Goal: Communication & Community: Answer question/provide support

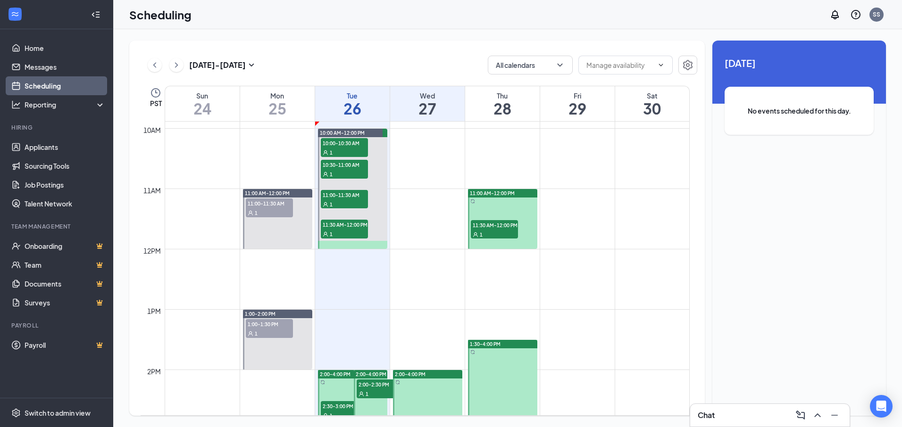
scroll to position [652, 0]
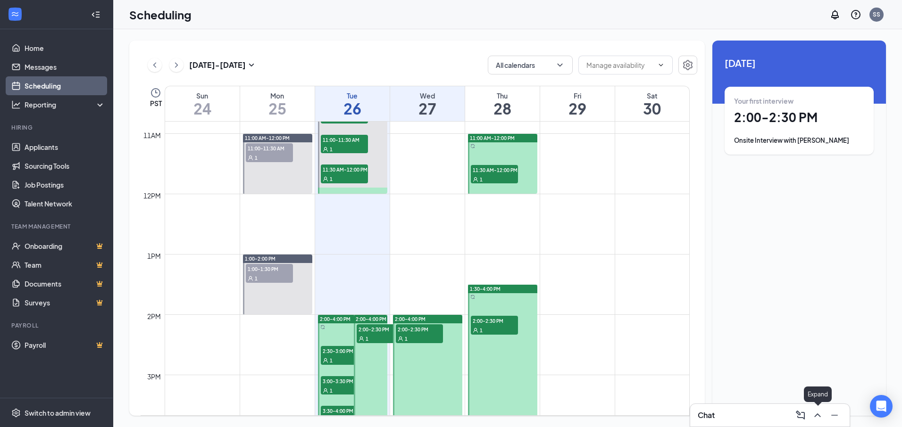
click at [818, 418] on icon "ChevronUp" at bounding box center [817, 415] width 11 height 11
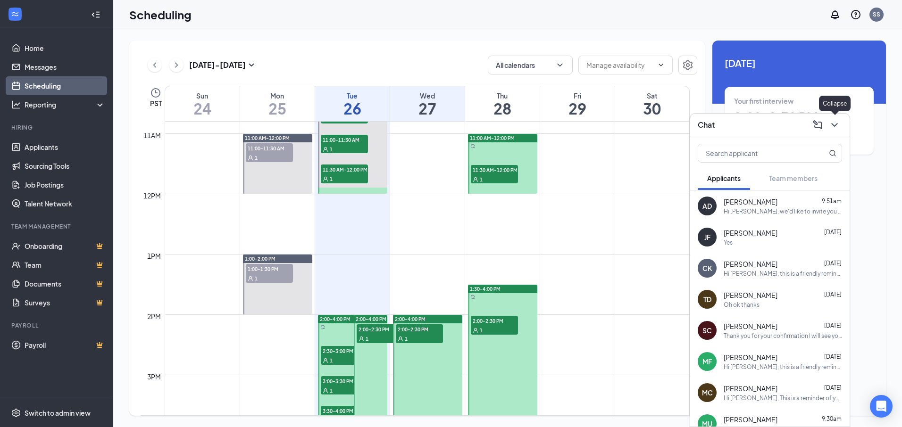
click at [835, 128] on icon "ChevronDown" at bounding box center [834, 124] width 11 height 11
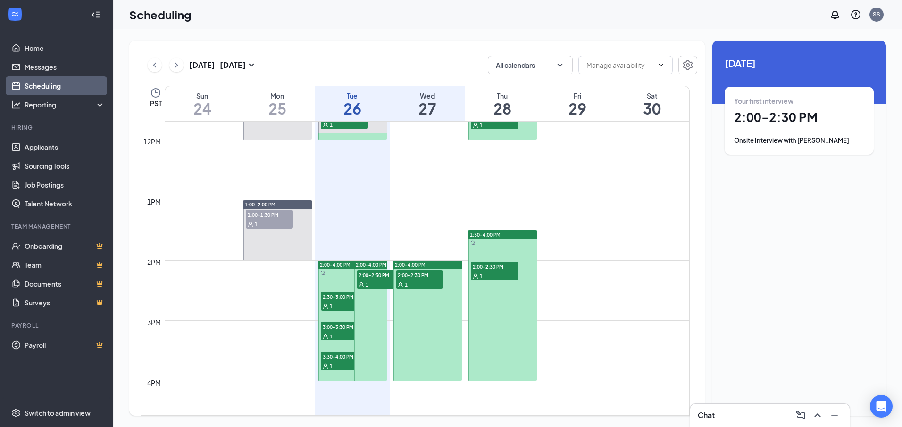
scroll to position [605, 0]
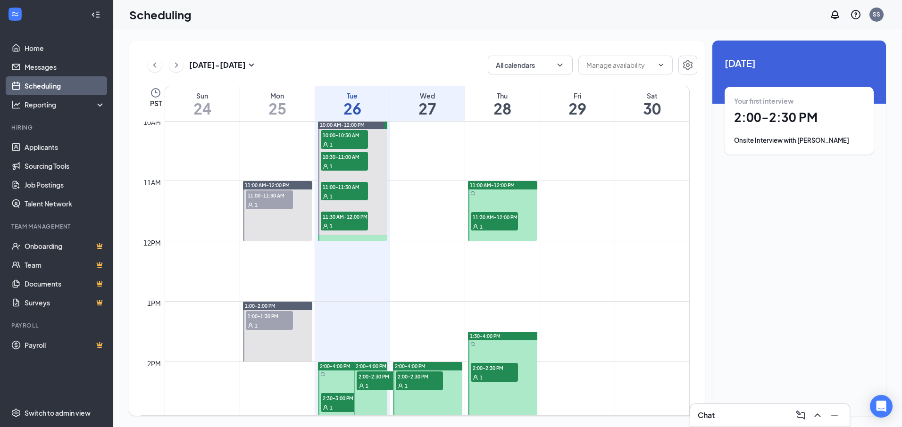
click at [423, 385] on div "1" at bounding box center [419, 385] width 47 height 9
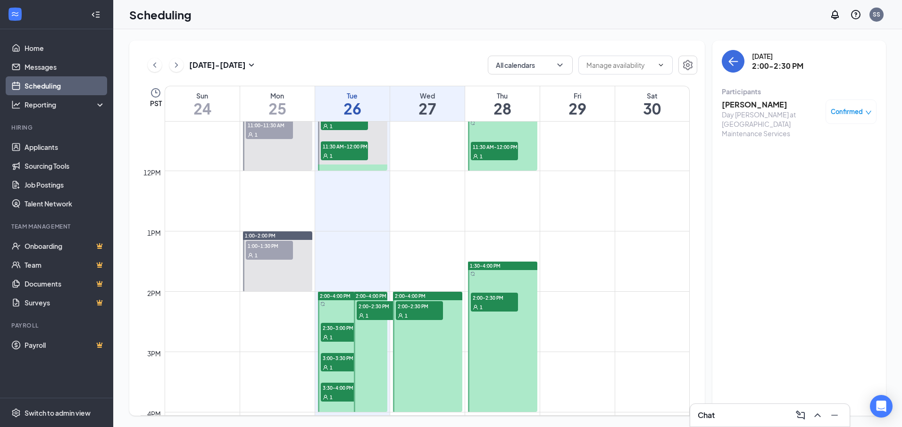
scroll to position [652, 0]
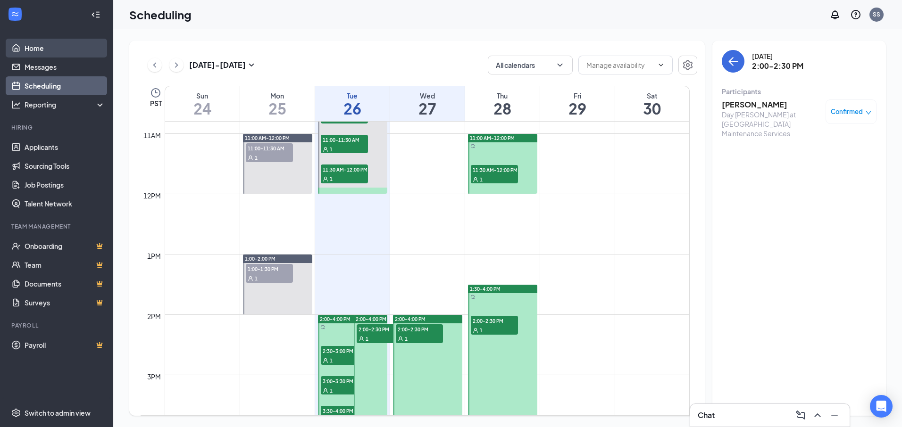
click at [49, 41] on link "Home" at bounding box center [65, 48] width 81 height 19
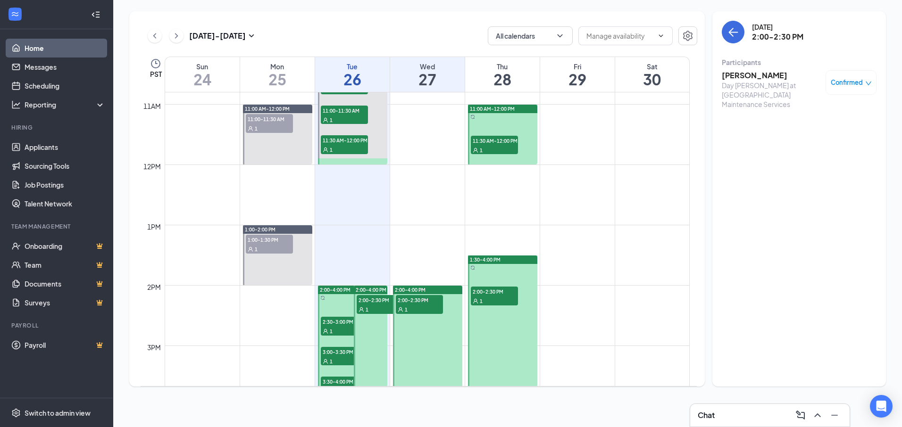
scroll to position [464, 0]
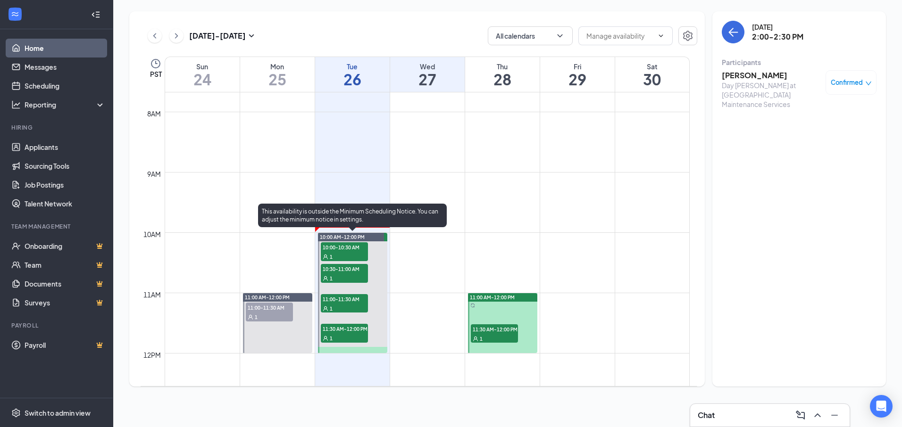
click at [352, 248] on span "10:00-10:30 AM" at bounding box center [344, 246] width 47 height 9
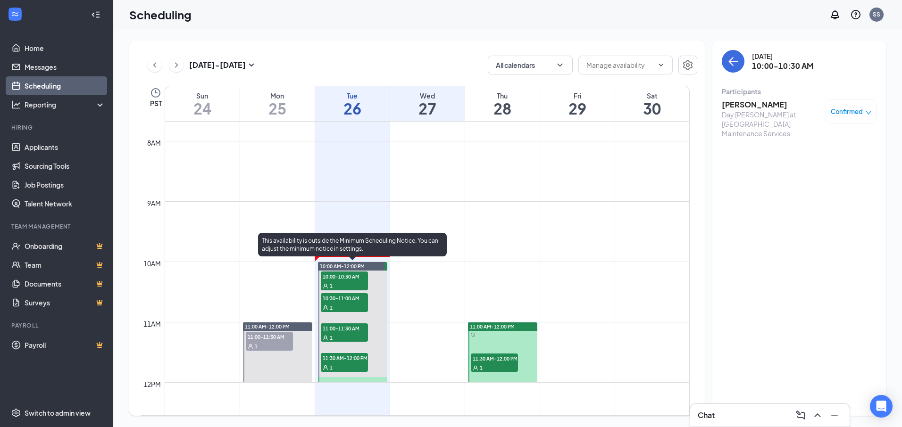
click at [348, 273] on span "10:00-10:30 AM" at bounding box center [344, 276] width 47 height 9
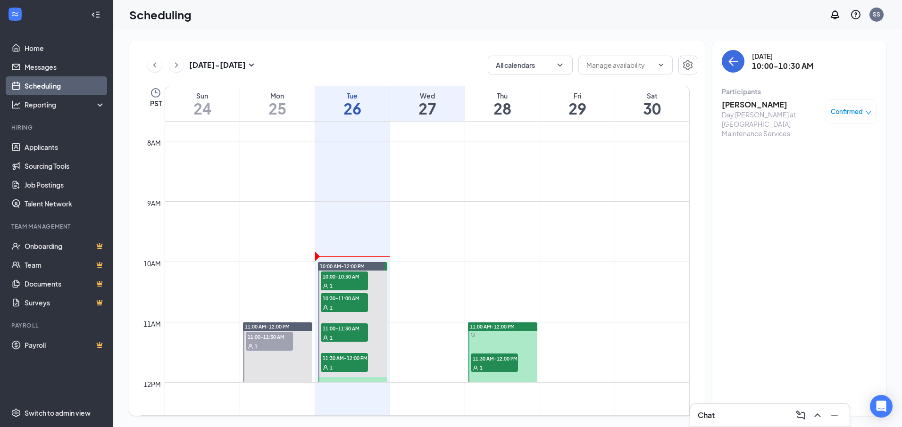
click at [750, 103] on h3 "[PERSON_NAME]" at bounding box center [770, 104] width 99 height 10
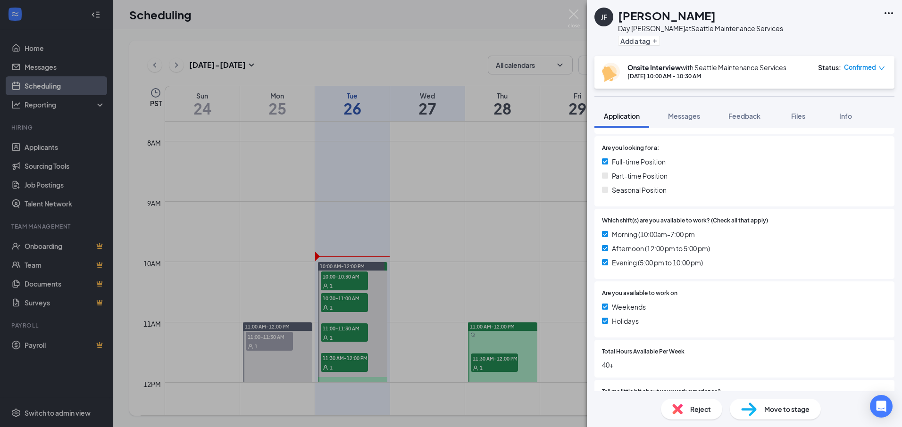
scroll to position [377, 0]
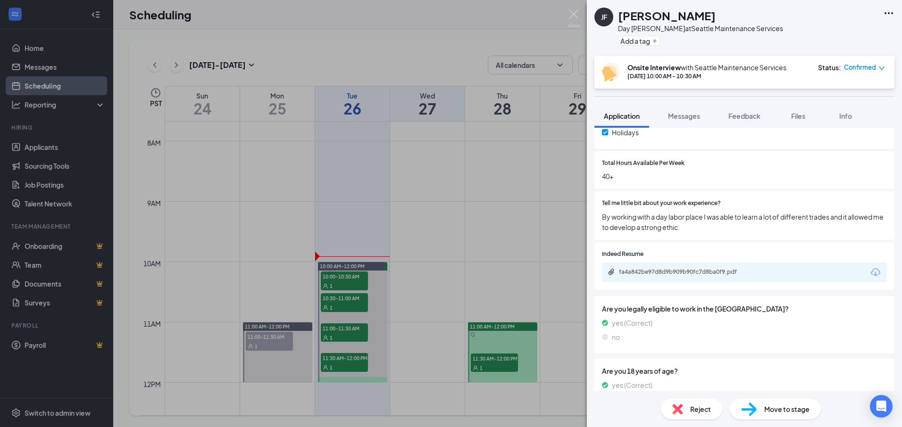
click at [870, 269] on icon "Download" at bounding box center [874, 272] width 9 height 8
click at [676, 116] on span "Messages" at bounding box center [684, 116] width 32 height 8
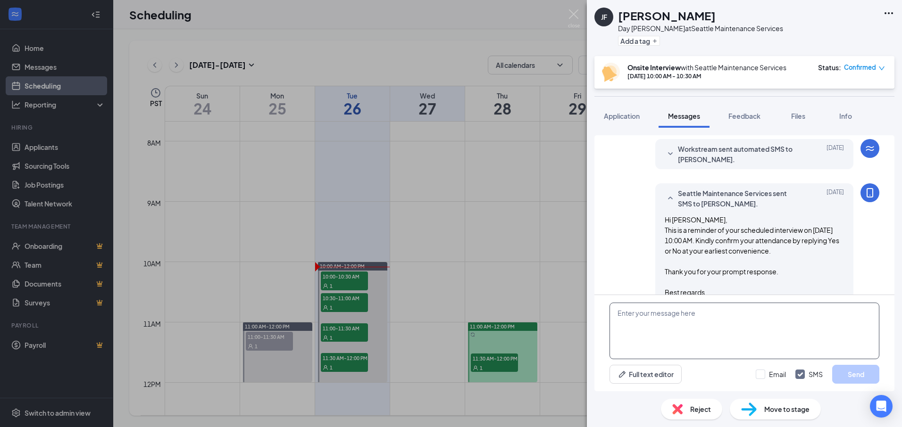
scroll to position [408, 0]
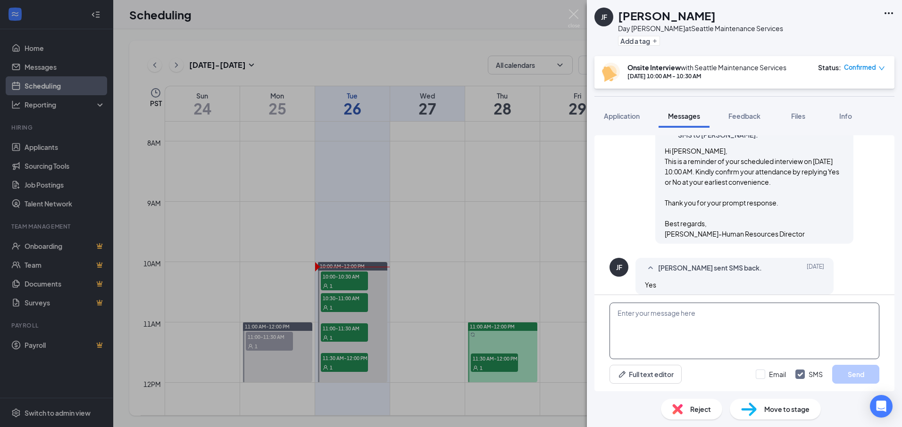
click at [694, 316] on textarea at bounding box center [744, 331] width 270 height 57
type textarea "Are you running late? It's 10:05 right now."
click at [854, 377] on button "Send" at bounding box center [855, 374] width 47 height 19
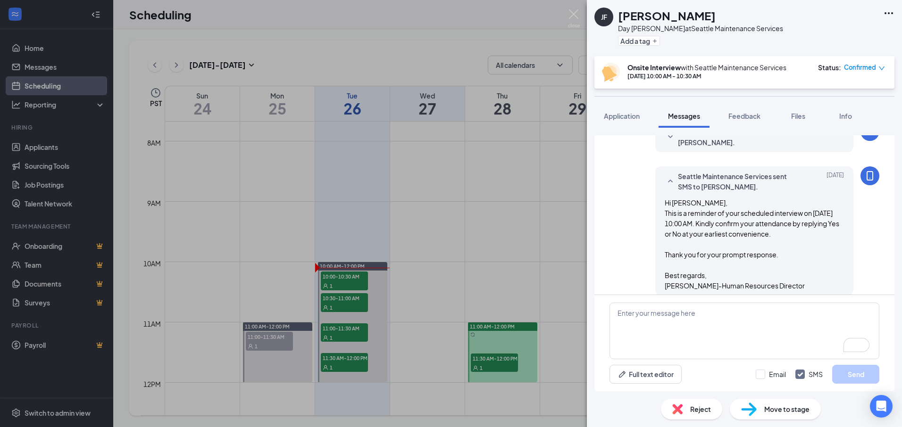
scroll to position [327, 0]
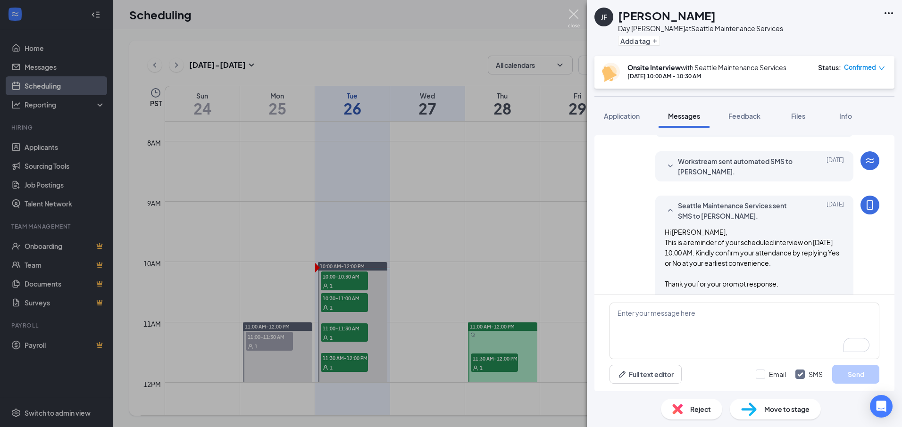
click at [577, 9] on div "[PERSON_NAME] Day [PERSON_NAME] at [GEOGRAPHIC_DATA] Maintenance Services Add a…" at bounding box center [451, 213] width 902 height 427
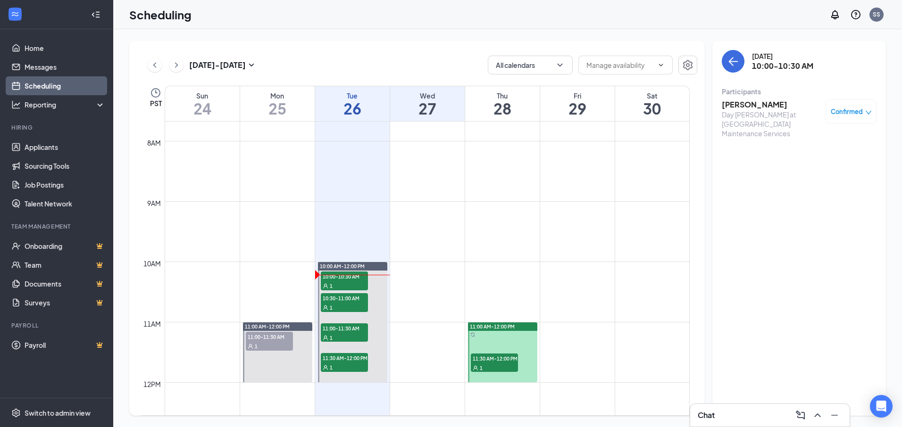
click at [761, 103] on h3 "[PERSON_NAME]" at bounding box center [770, 104] width 99 height 10
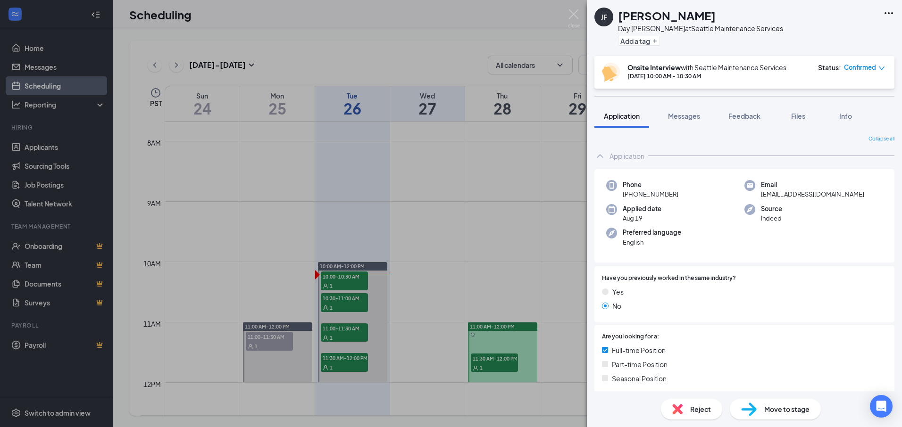
click at [870, 74] on div "Status : Confirmed" at bounding box center [851, 72] width 67 height 19
click at [876, 71] on div "Confirmed" at bounding box center [864, 67] width 41 height 9
click at [667, 114] on button "Messages" at bounding box center [683, 116] width 51 height 24
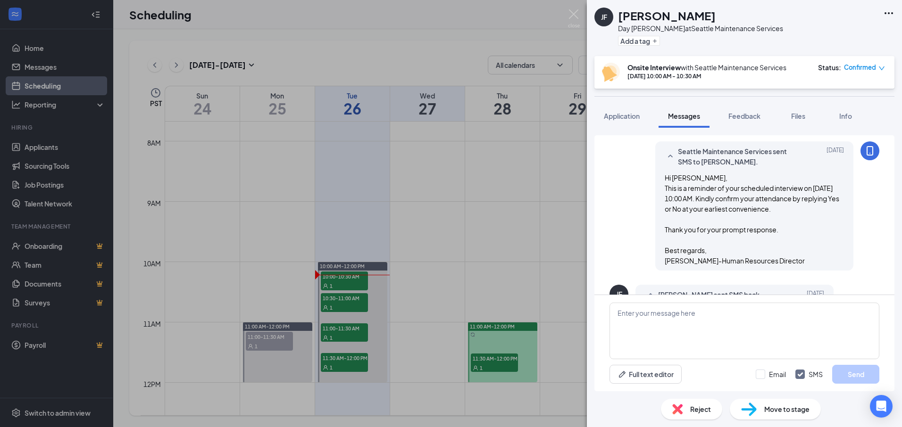
scroll to position [408, 0]
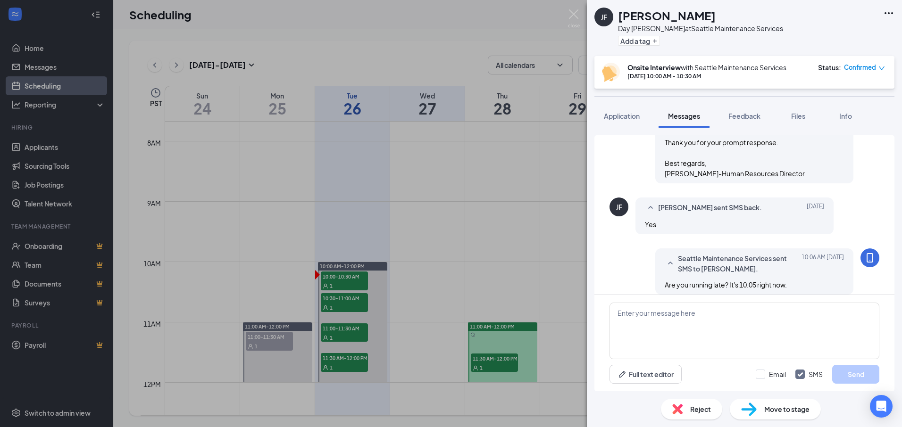
click at [878, 69] on icon "down" at bounding box center [881, 68] width 7 height 7
click at [830, 129] on span "Mark as no-show" at bounding box center [837, 130] width 52 height 10
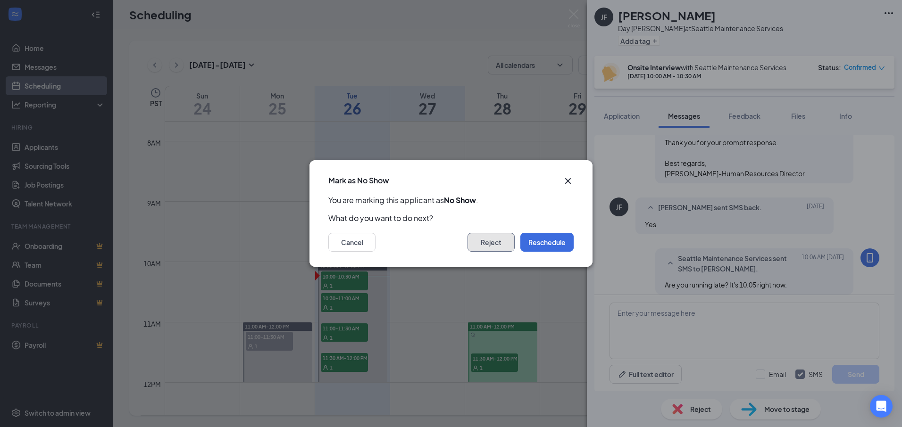
click at [494, 238] on button "Reject" at bounding box center [490, 242] width 47 height 19
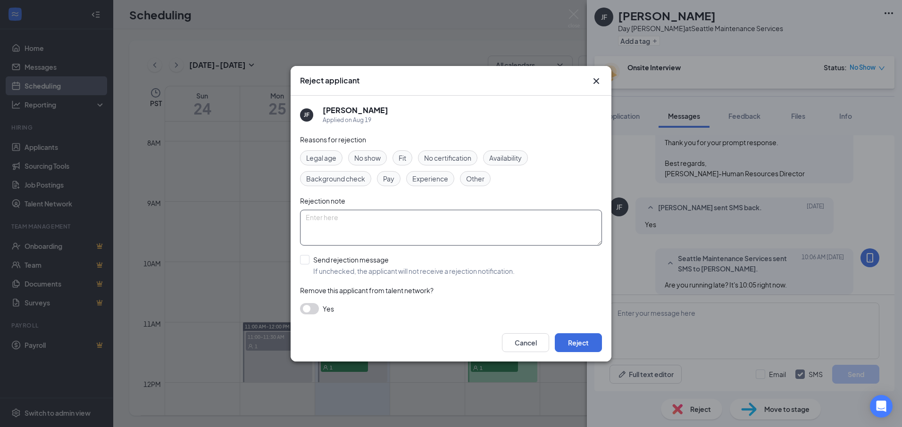
drag, startPoint x: 435, startPoint y: 177, endPoint x: 433, endPoint y: 214, distance: 36.9
click at [436, 188] on div "Reasons for rejection Legal age No show Fit No certification Availability Backg…" at bounding box center [451, 229] width 302 height 190
click at [432, 219] on textarea at bounding box center [451, 228] width 302 height 36
type textarea "Did not show up for the interview."
click at [307, 259] on input "Send rejection message If unchecked, the applicant will not receive a rejection…" at bounding box center [407, 265] width 215 height 21
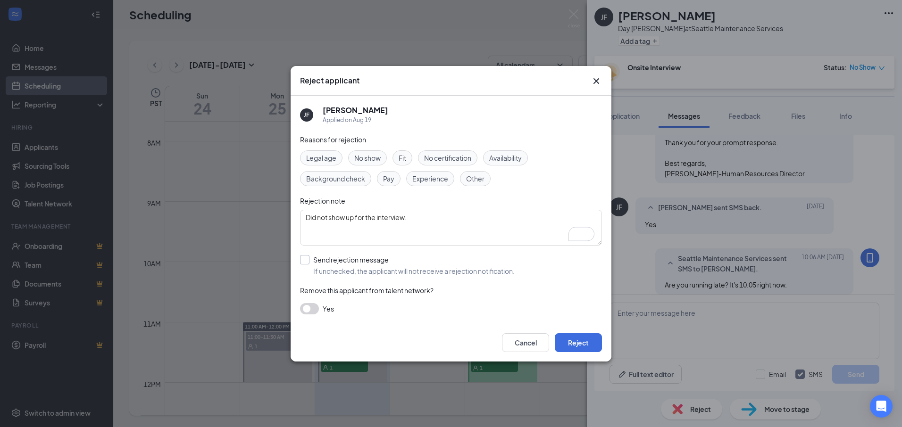
checkbox input "true"
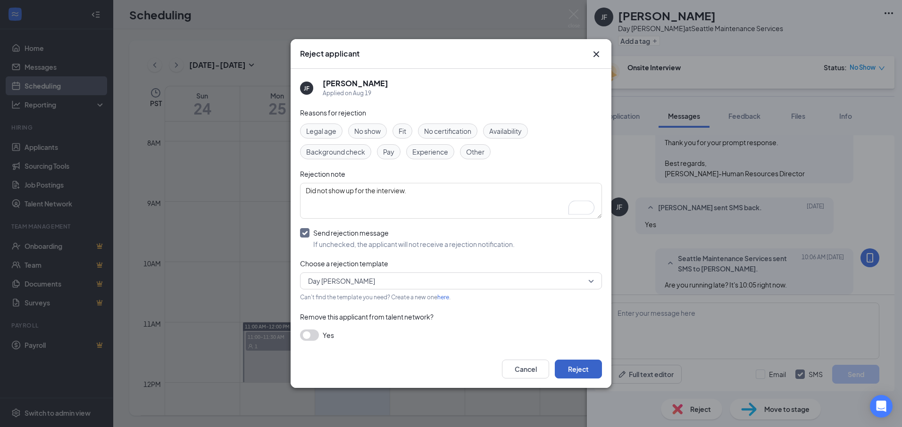
click at [579, 368] on button "Reject" at bounding box center [578, 369] width 47 height 19
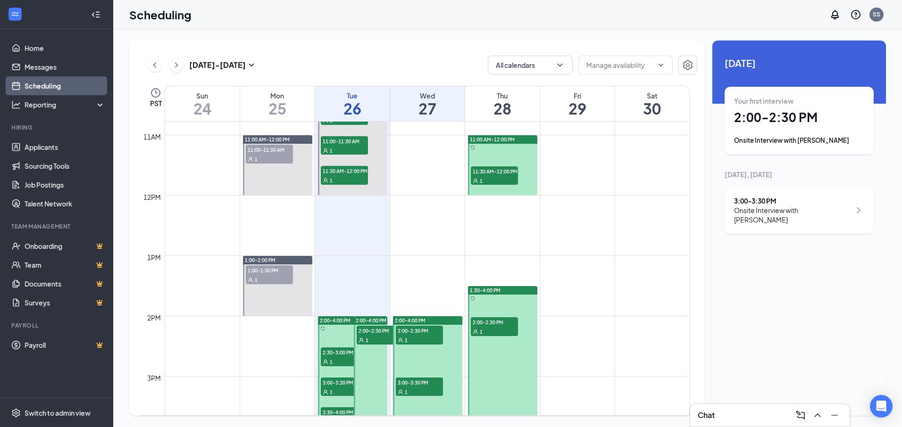
scroll to position [511, 0]
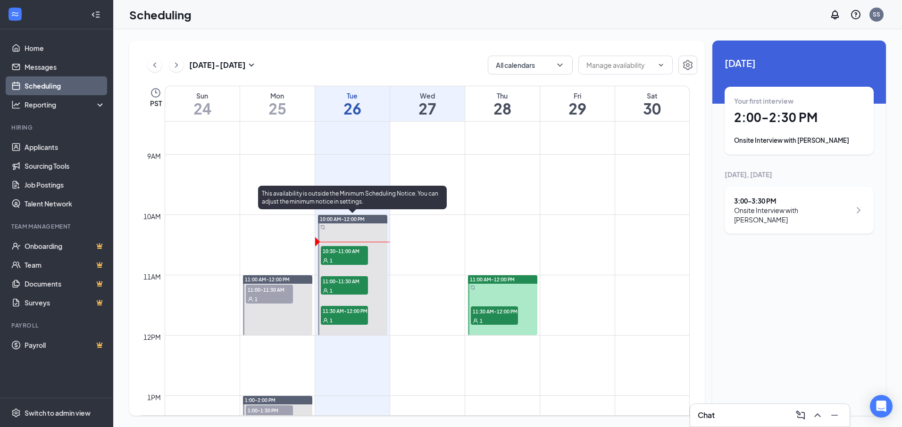
click at [339, 259] on div "1" at bounding box center [344, 260] width 47 height 9
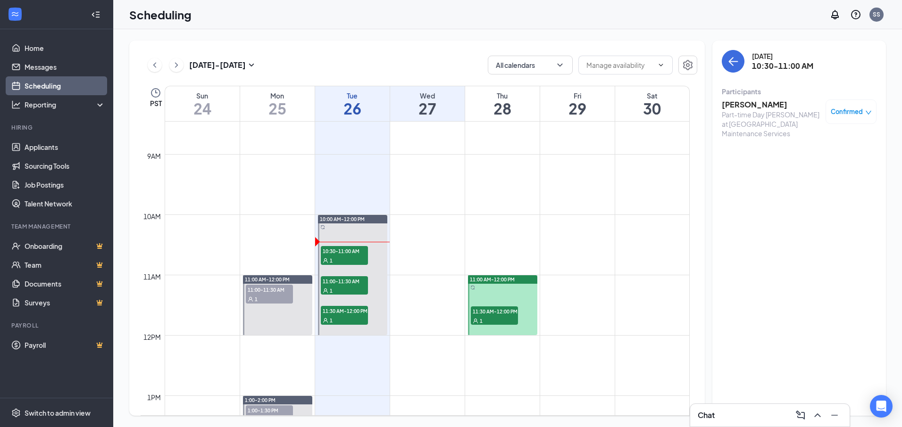
click at [754, 101] on h3 "[PERSON_NAME]" at bounding box center [770, 104] width 99 height 10
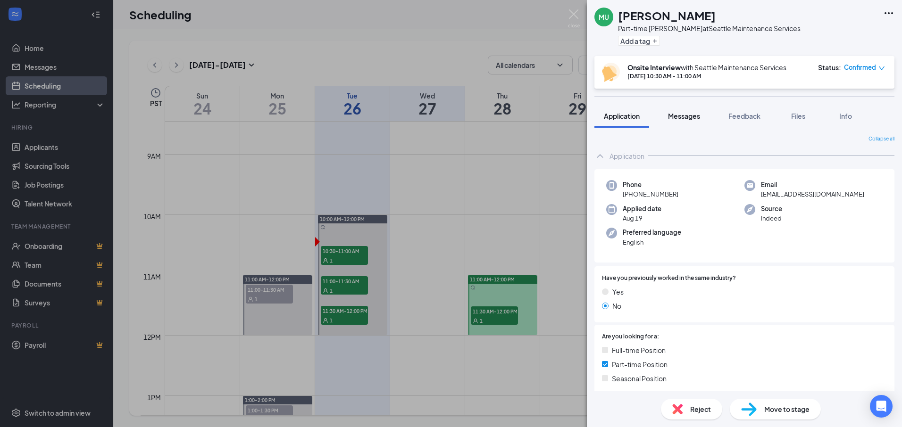
click at [682, 114] on span "Messages" at bounding box center [684, 116] width 32 height 8
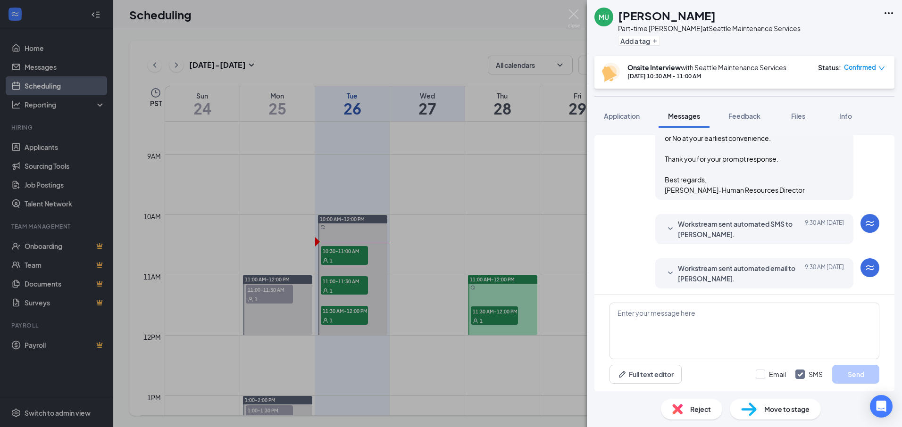
scroll to position [396, 0]
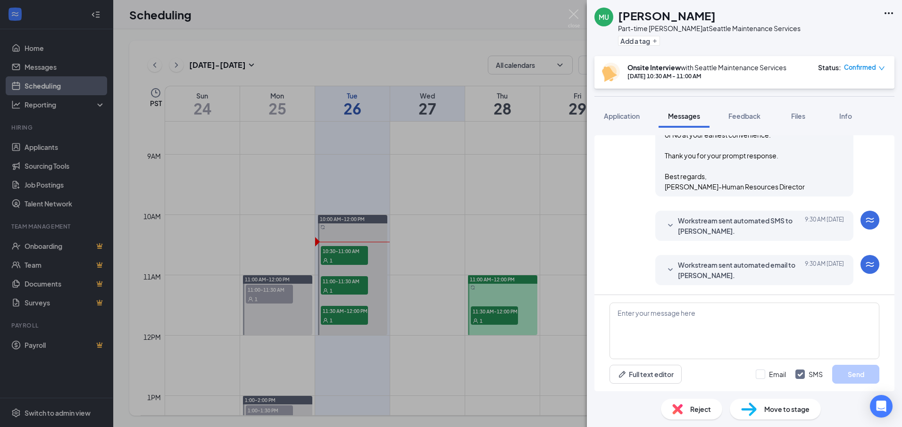
click at [697, 276] on span "Workstream sent automated email to [PERSON_NAME]." at bounding box center [740, 270] width 124 height 21
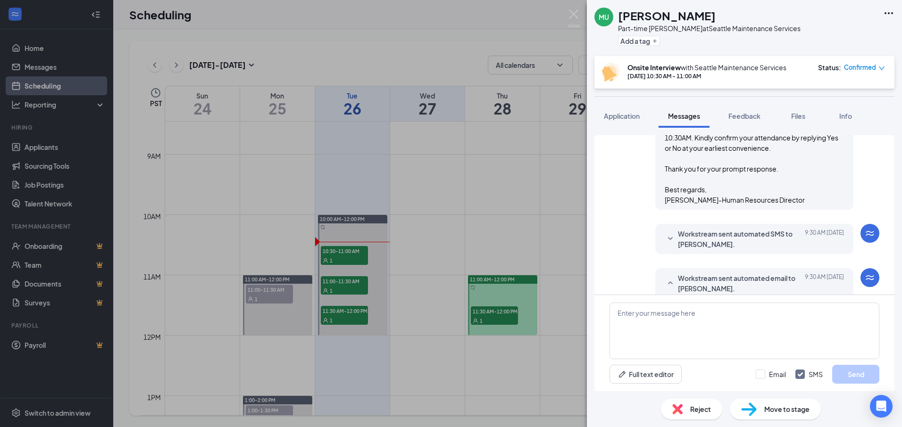
scroll to position [379, 0]
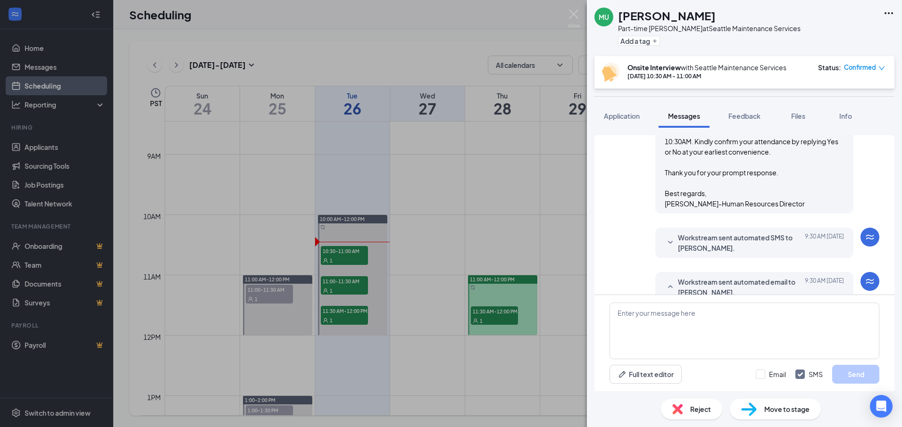
drag, startPoint x: 348, startPoint y: 278, endPoint x: 348, endPoint y: 284, distance: 6.6
click at [348, 278] on div "MU [PERSON_NAME] Part-time Day [PERSON_NAME] at [GEOGRAPHIC_DATA] Maintenance S…" at bounding box center [451, 213] width 902 height 427
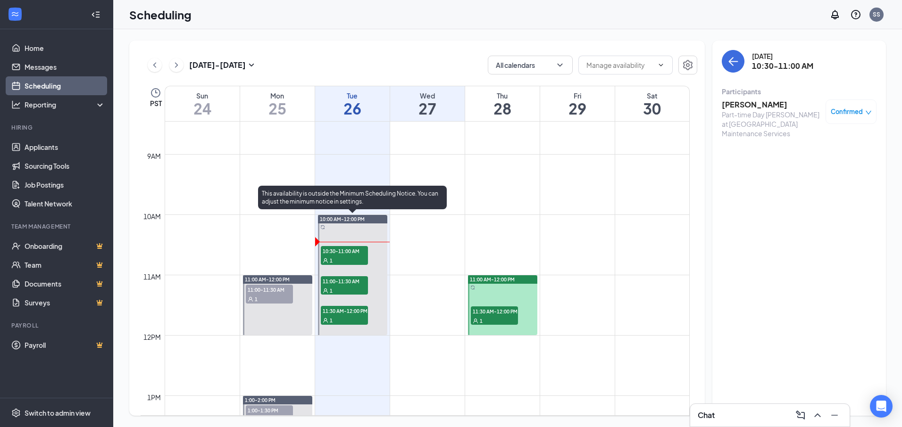
click at [348, 286] on div "1" at bounding box center [344, 290] width 47 height 9
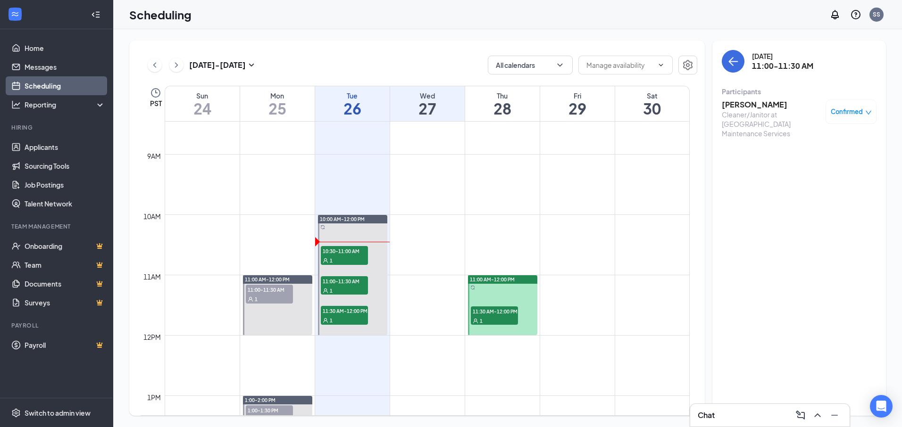
click at [754, 110] on div "Cleaner/Janitor at [GEOGRAPHIC_DATA] Maintenance Services" at bounding box center [770, 124] width 99 height 28
click at [754, 104] on h3 "[PERSON_NAME]" at bounding box center [770, 104] width 99 height 10
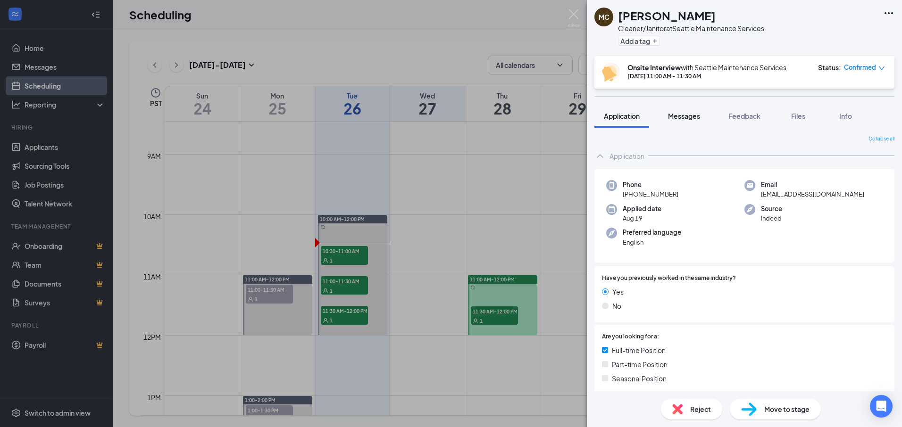
click at [681, 117] on span "Messages" at bounding box center [684, 116] width 32 height 8
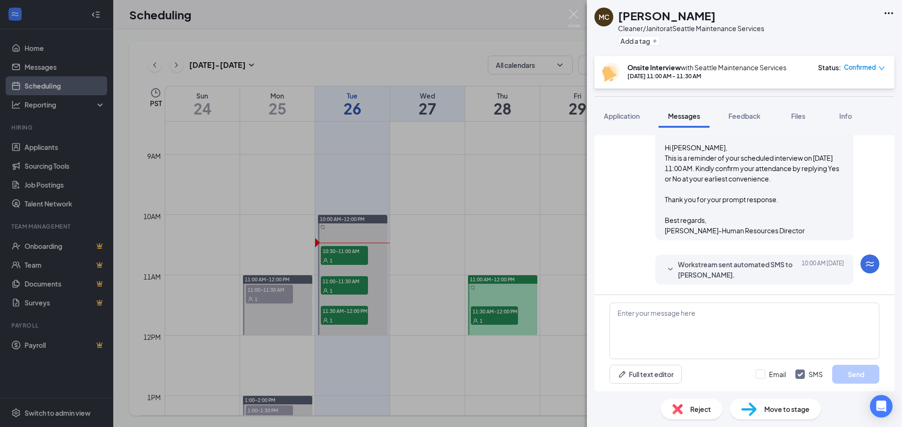
scroll to position [396, 0]
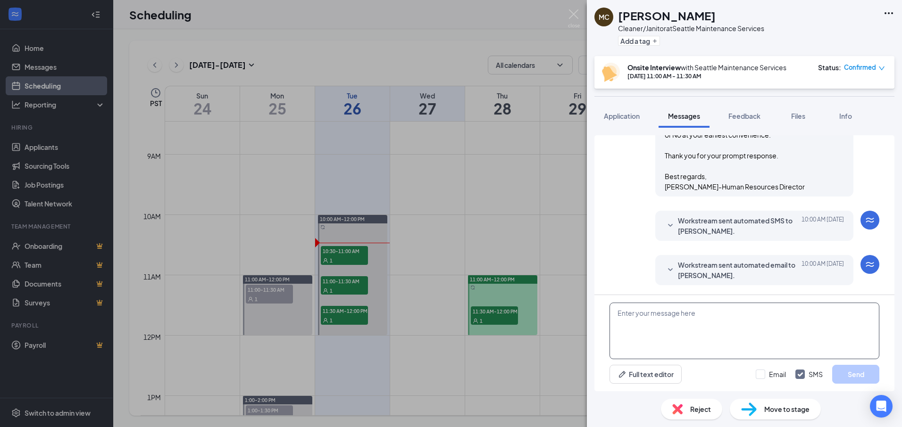
click at [677, 324] on textarea at bounding box center [744, 331] width 270 height 57
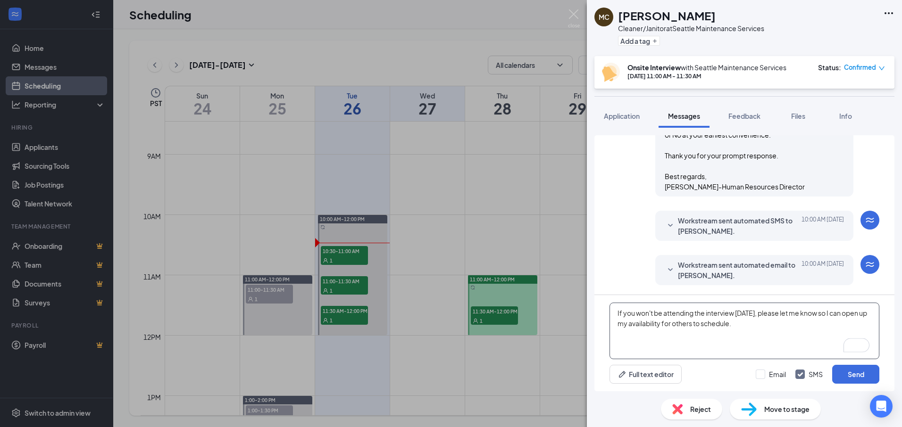
click at [733, 324] on textarea "If you won't be attending the interview [DATE], please let me know so I can ope…" at bounding box center [744, 331] width 270 height 57
type textarea "If you won't be attending the interview [DATE], please let me know so I can ope…"
click at [853, 372] on button "Send" at bounding box center [855, 374] width 47 height 19
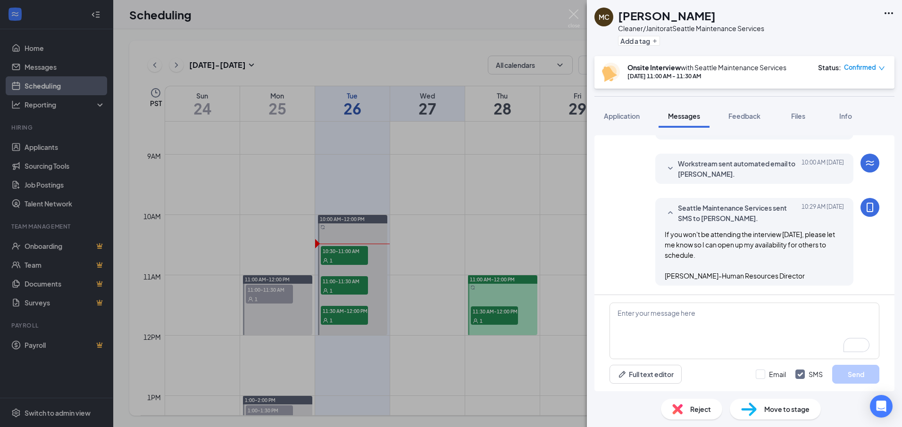
scroll to position [498, 0]
click at [571, 16] on img at bounding box center [574, 18] width 12 height 18
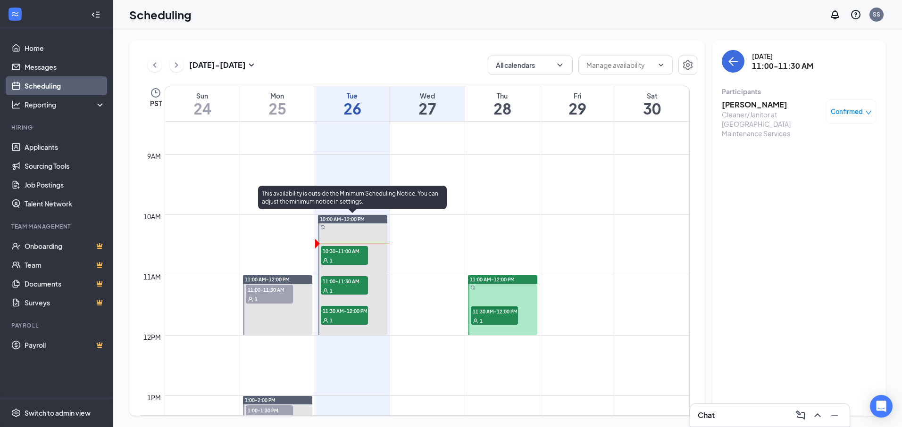
click at [346, 317] on div "1" at bounding box center [344, 319] width 47 height 9
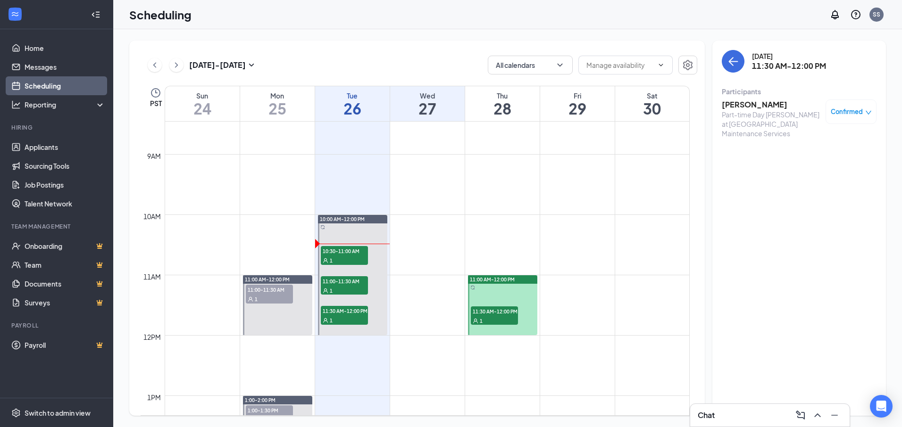
click at [748, 104] on h3 "[PERSON_NAME]" at bounding box center [770, 104] width 99 height 10
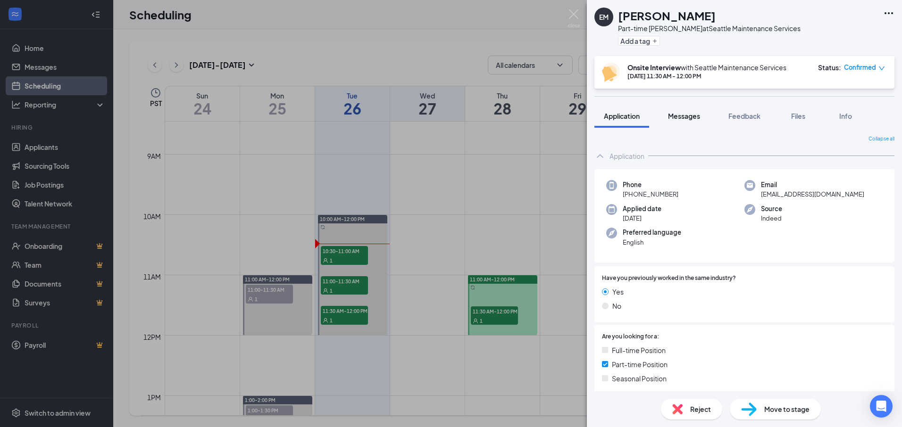
click at [694, 120] on span "Messages" at bounding box center [684, 116] width 32 height 8
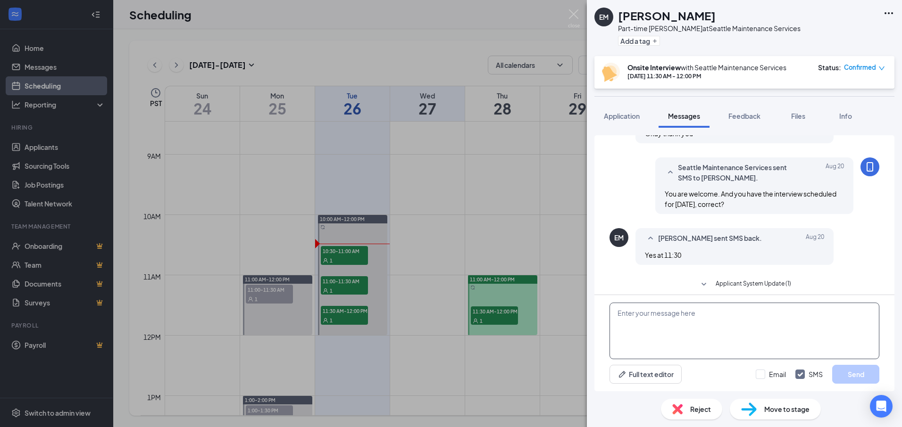
scroll to position [370, 0]
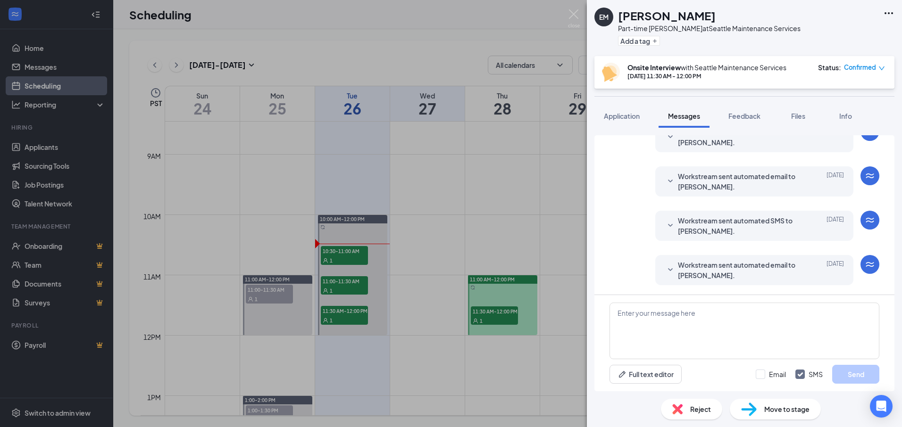
click at [739, 269] on span "Workstream sent automated email to [PERSON_NAME]." at bounding box center [740, 270] width 124 height 21
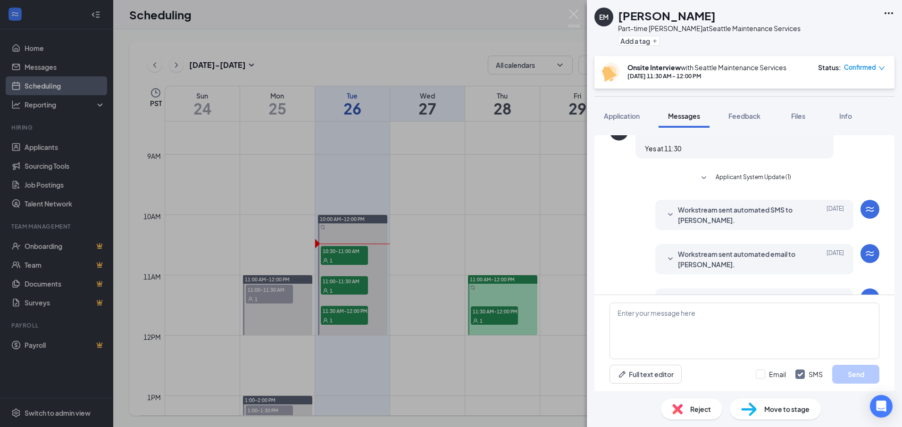
scroll to position [275, 0]
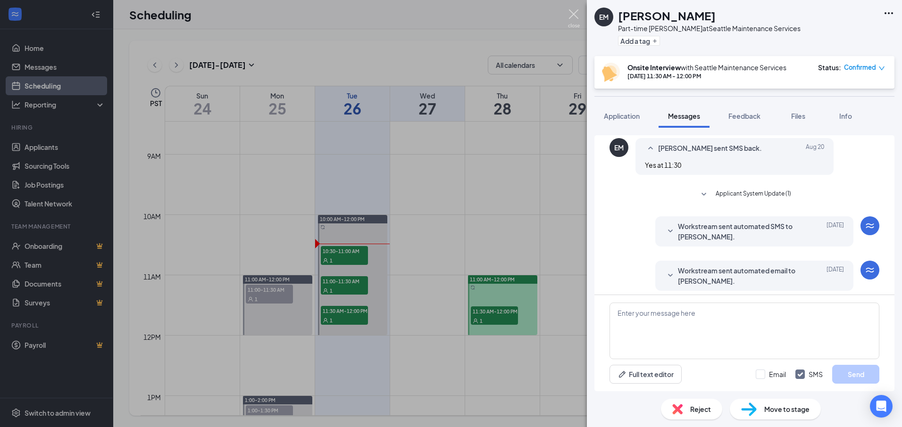
click at [575, 11] on img at bounding box center [574, 18] width 12 height 18
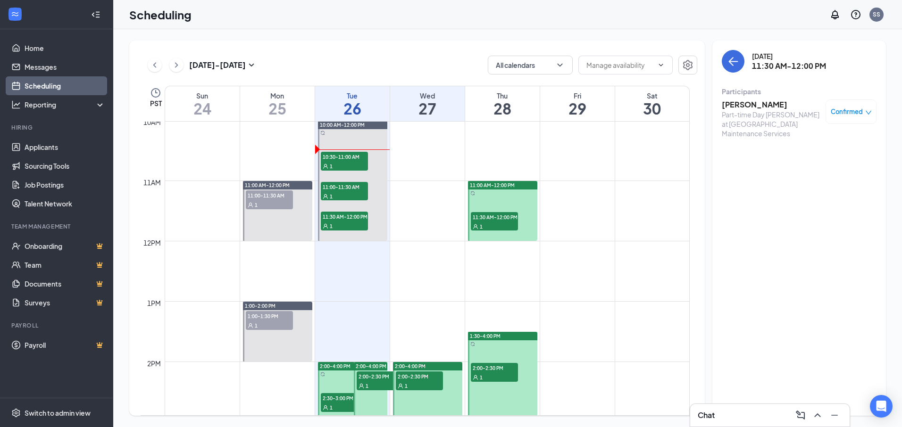
scroll to position [699, 0]
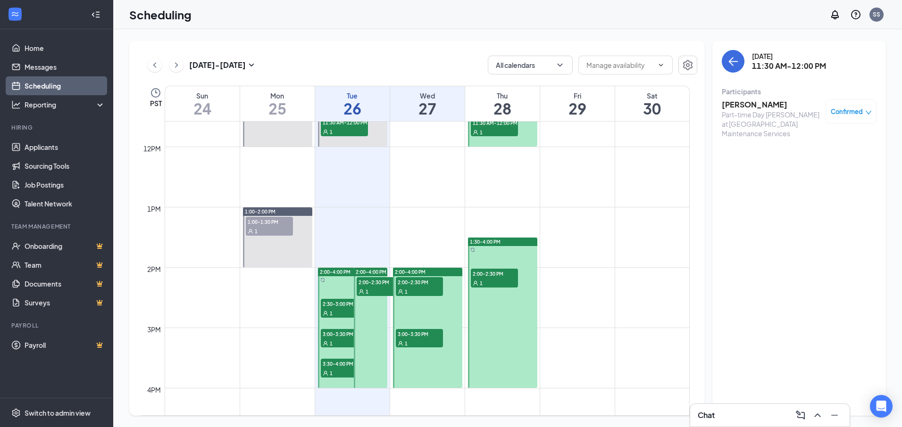
click at [387, 272] on div "2:00-4:00 PM" at bounding box center [370, 272] width 33 height 8
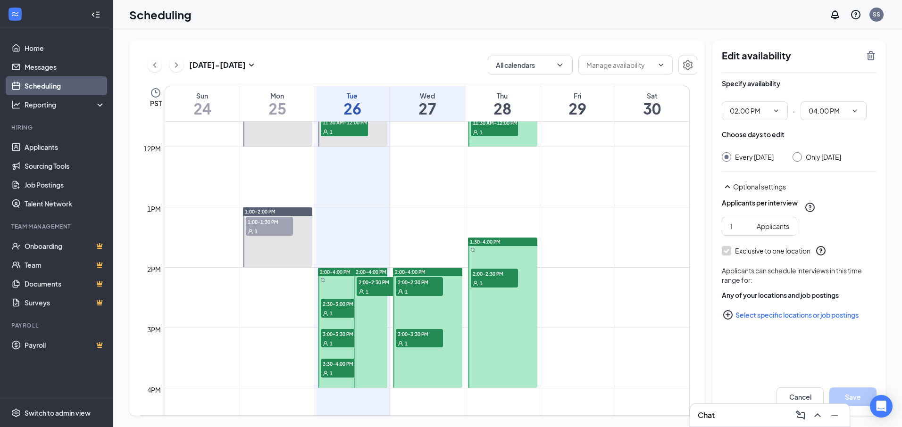
click at [371, 284] on span "2:00-2:30 PM" at bounding box center [379, 281] width 47 height 9
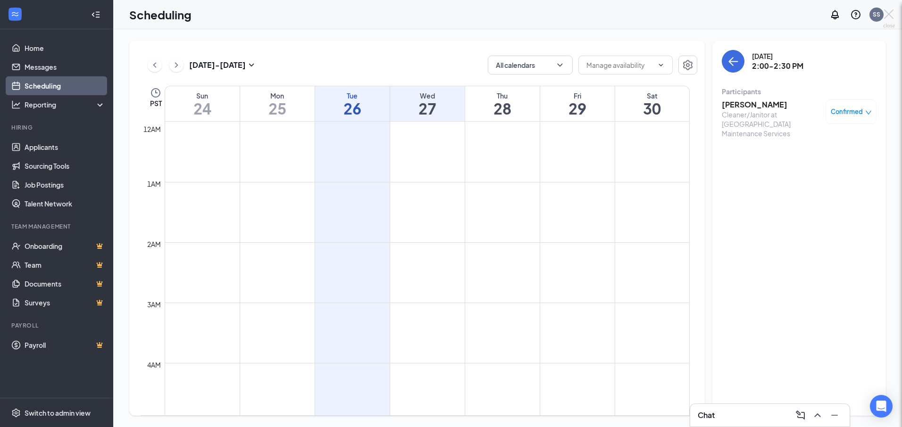
scroll to position [699, 0]
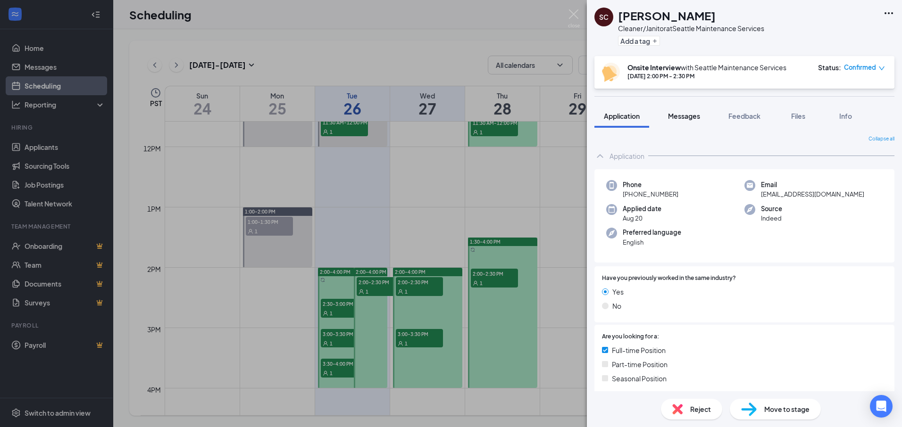
click at [690, 117] on span "Messages" at bounding box center [684, 116] width 32 height 8
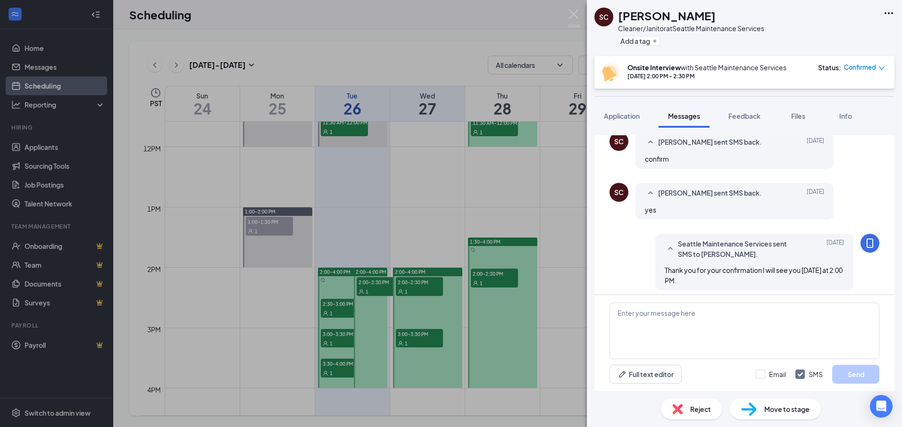
scroll to position [436, 0]
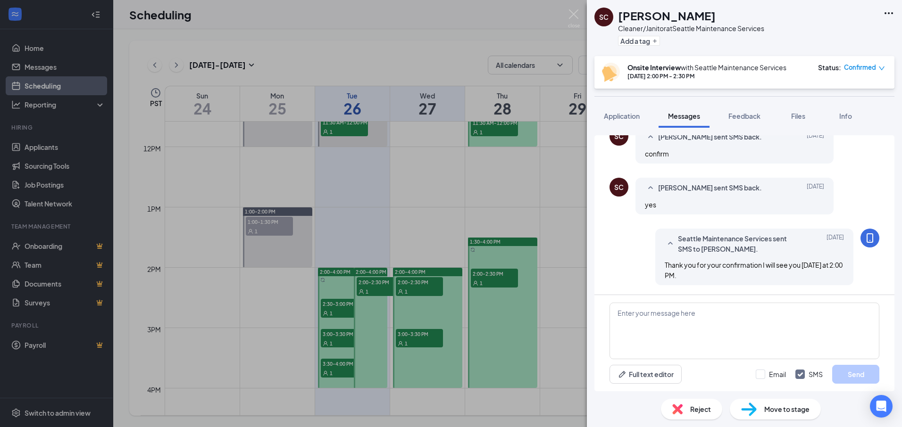
click at [332, 311] on div "SC Shanna Champagne Cleaner/Janitor at Seattle Maintenance Services Add a tag O…" at bounding box center [451, 213] width 902 height 427
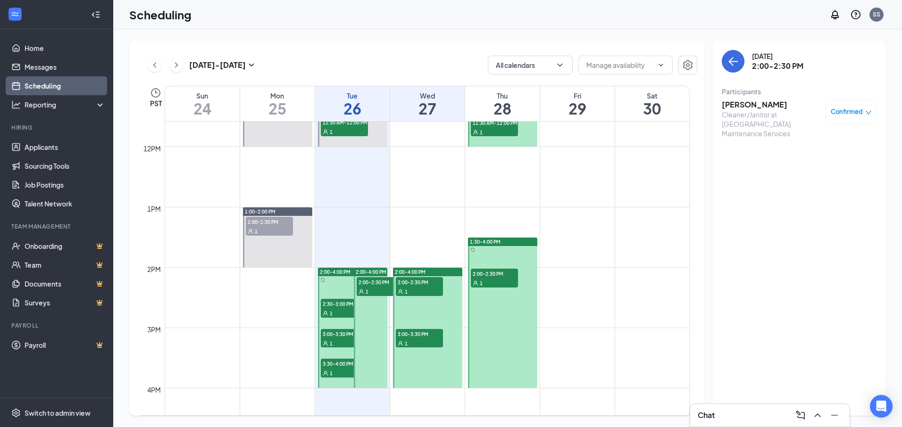
click at [336, 309] on div "1" at bounding box center [344, 312] width 47 height 9
click at [337, 341] on div "1" at bounding box center [344, 343] width 47 height 9
click at [761, 105] on h3 "[PERSON_NAME]" at bounding box center [770, 104] width 99 height 10
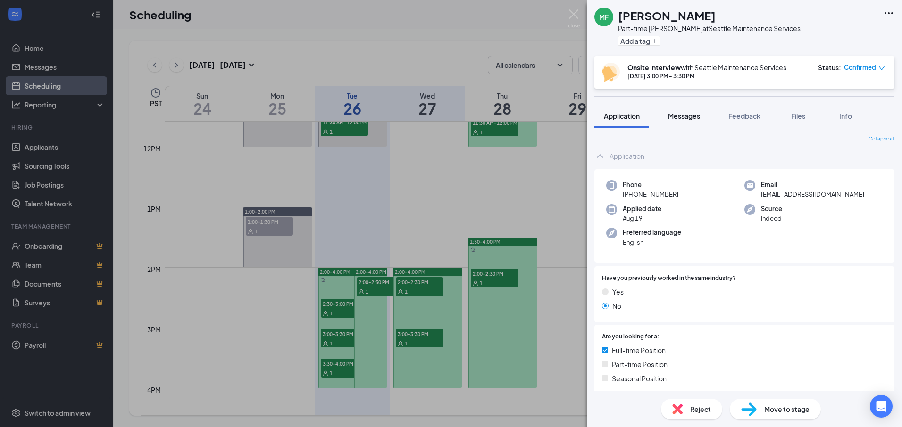
click at [695, 113] on span "Messages" at bounding box center [684, 116] width 32 height 8
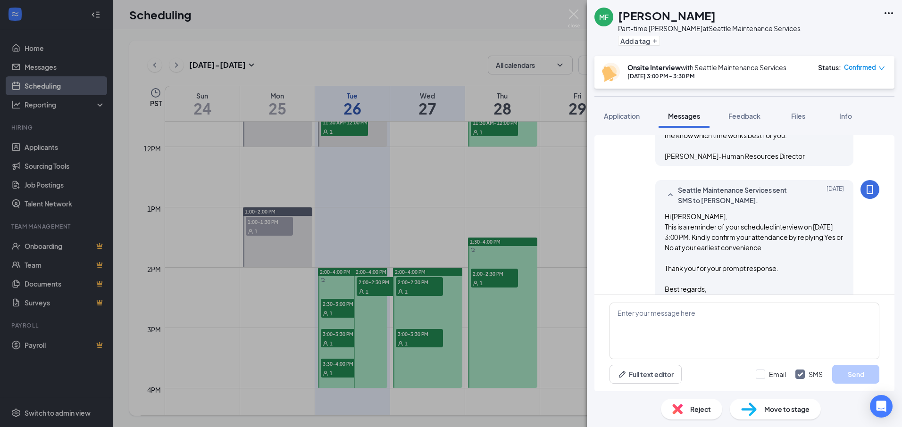
scroll to position [474, 0]
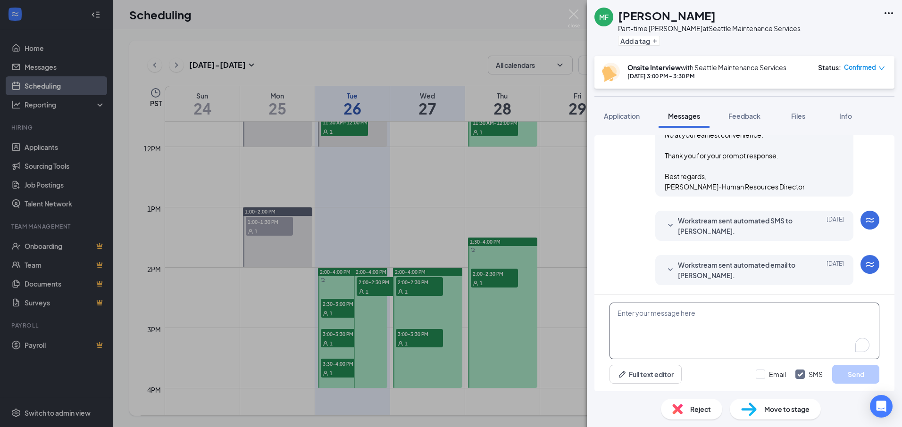
click at [682, 310] on textarea "To enrich screen reader interactions, please activate Accessibility in Grammarl…" at bounding box center [744, 331] width 270 height 57
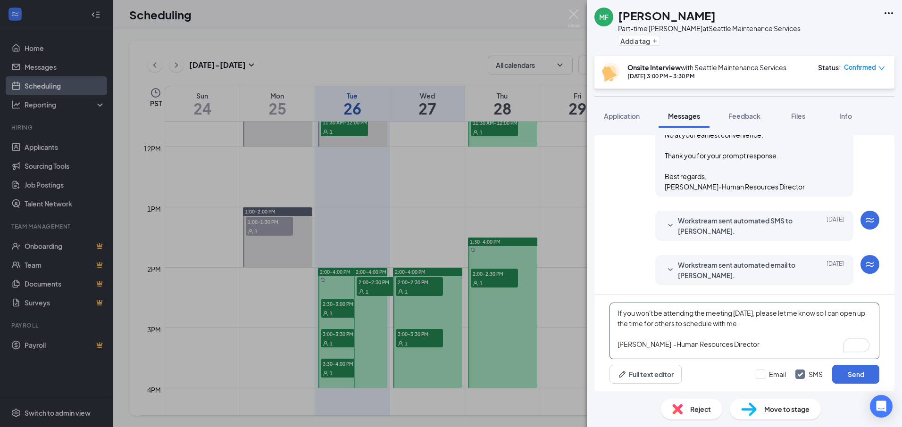
drag, startPoint x: 615, startPoint y: 315, endPoint x: 839, endPoint y: 340, distance: 225.9
click at [839, 340] on textarea "If you won't be attending the meeting today, please let me know so I can open u…" at bounding box center [744, 331] width 270 height 57
type textarea "If you won't be attending the meeting today, please let me know so I can open u…"
click at [852, 377] on button "Send" at bounding box center [855, 374] width 47 height 19
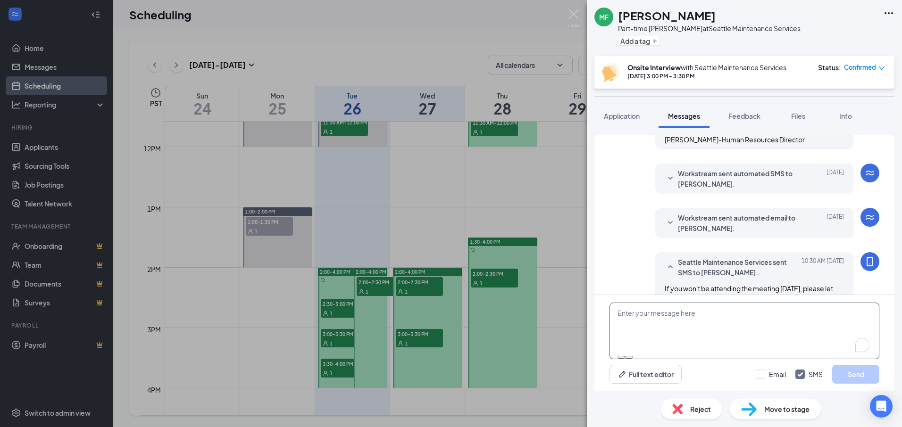
scroll to position [576, 0]
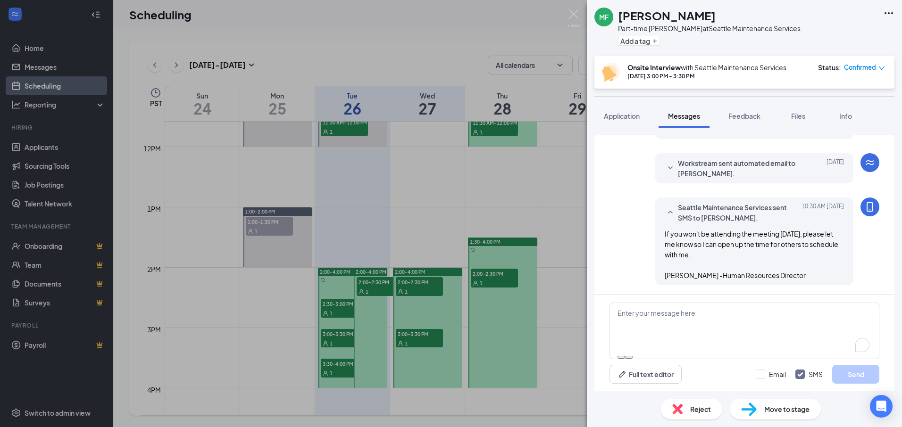
click at [347, 365] on div "MF Monica Fierro Part-time Day Porter at Seattle Maintenance Services Add a tag…" at bounding box center [451, 213] width 902 height 427
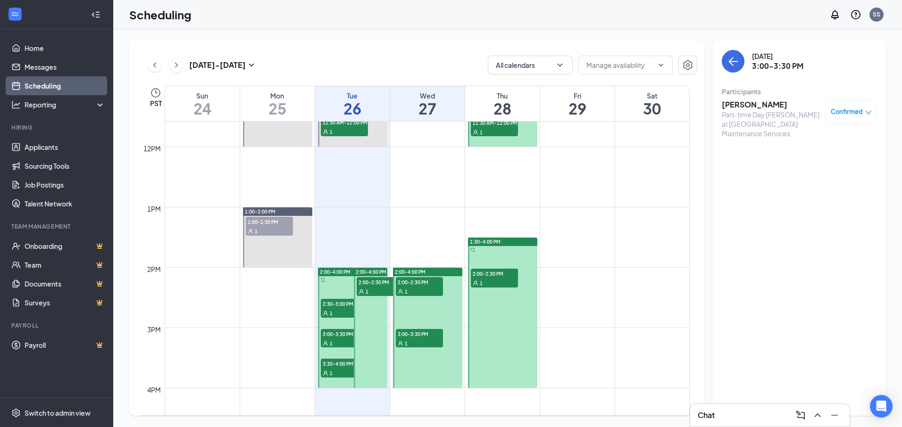
click at [335, 365] on span "3:30-4:00 PM" at bounding box center [344, 363] width 47 height 9
click at [789, 100] on h3 "[PERSON_NAME]" at bounding box center [770, 104] width 99 height 10
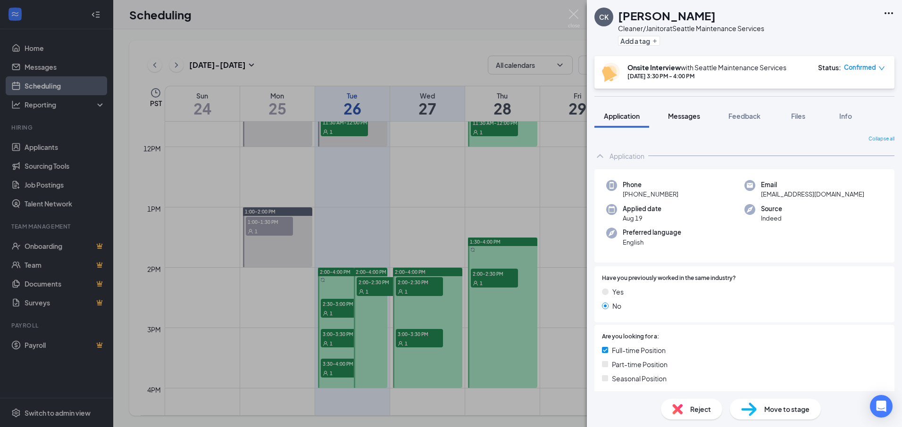
click at [694, 116] on span "Messages" at bounding box center [684, 116] width 32 height 8
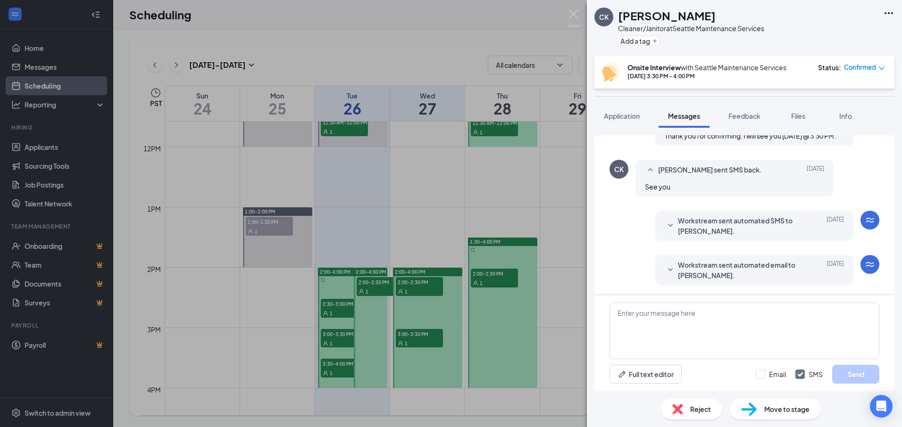
scroll to position [436, 0]
click at [571, 13] on img at bounding box center [574, 18] width 12 height 18
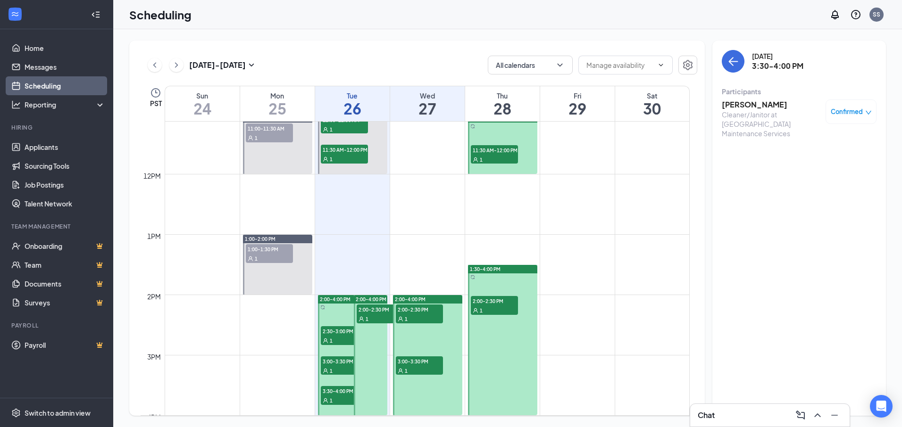
scroll to position [605, 0]
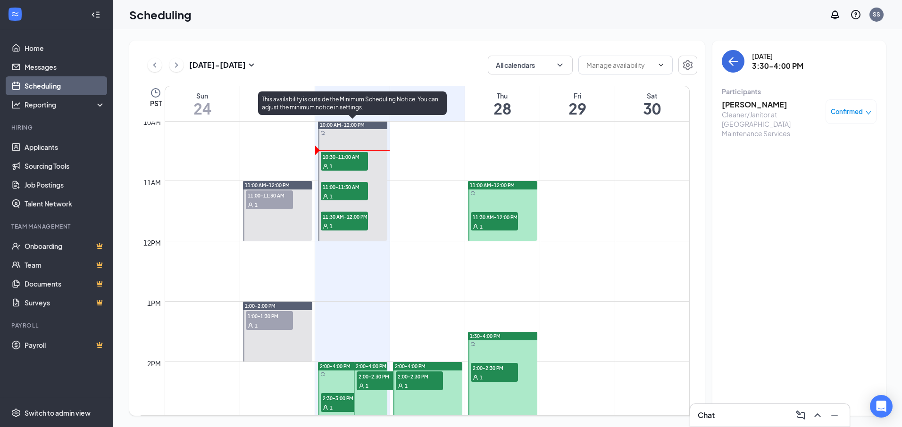
click at [345, 162] on div "1" at bounding box center [344, 165] width 47 height 9
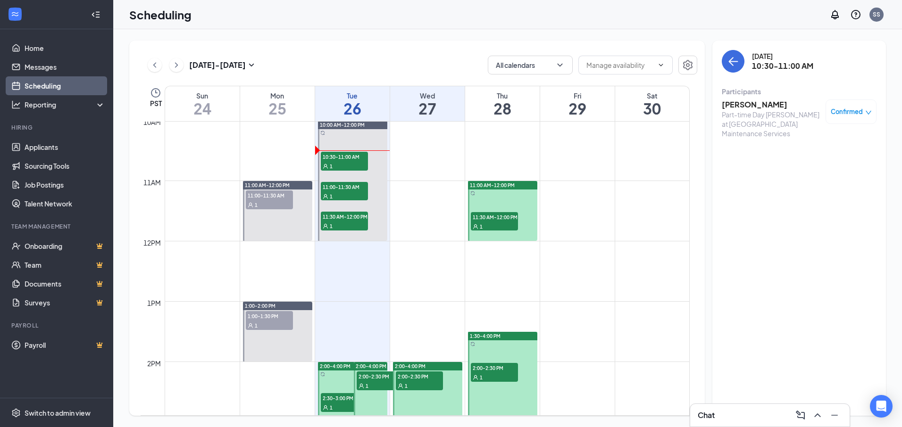
click at [751, 105] on h3 "[PERSON_NAME]" at bounding box center [770, 104] width 99 height 10
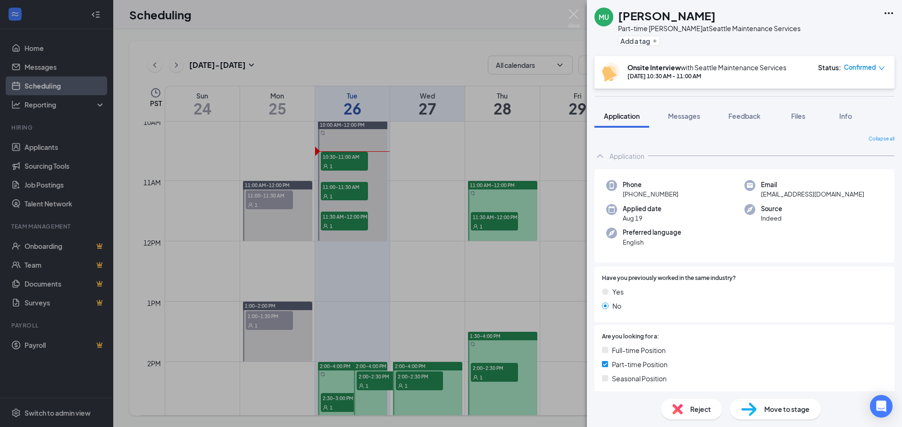
click at [566, 16] on div "MU Matthew Uhl Part-time Day Porter at Seattle Maintenance Services Add a tag O…" at bounding box center [451, 213] width 902 height 427
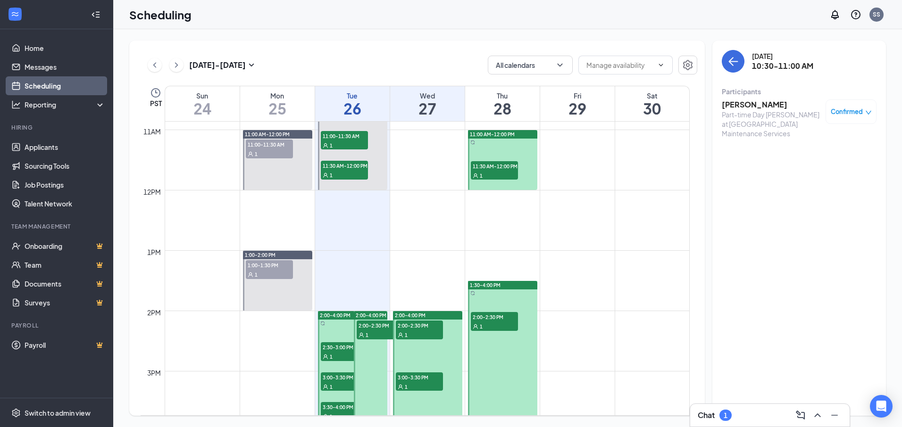
scroll to position [699, 0]
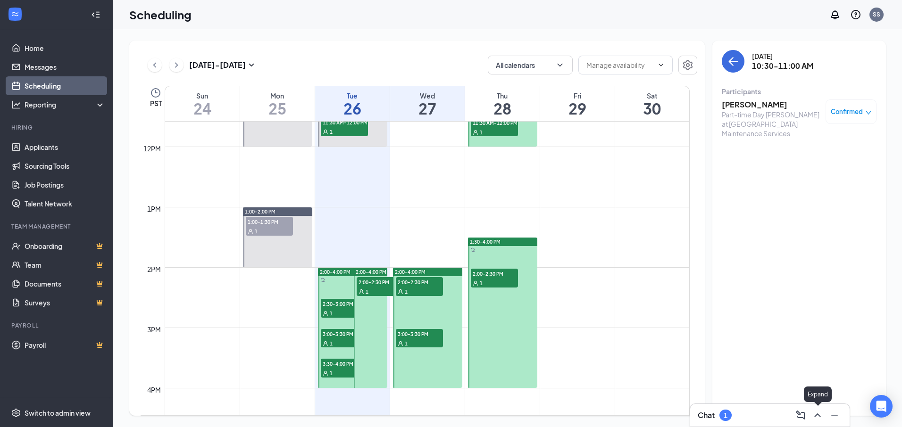
click at [818, 414] on icon "ChevronUp" at bounding box center [817, 416] width 6 height 4
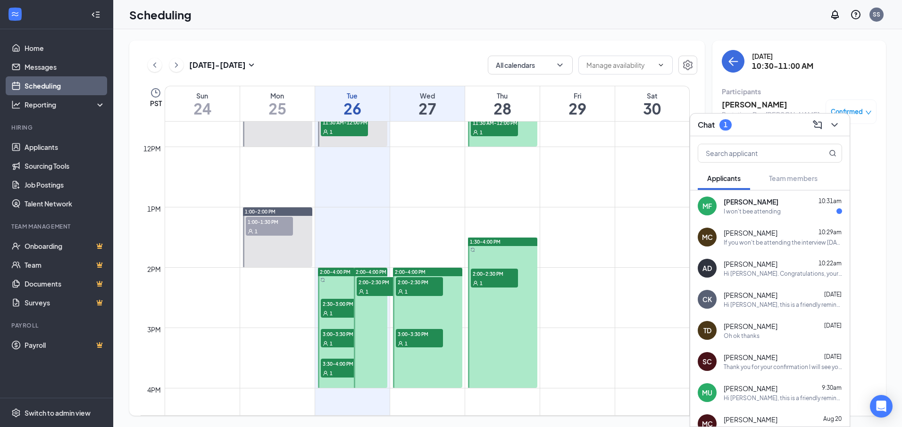
click at [774, 211] on div "I won't bee attending" at bounding box center [751, 211] width 57 height 8
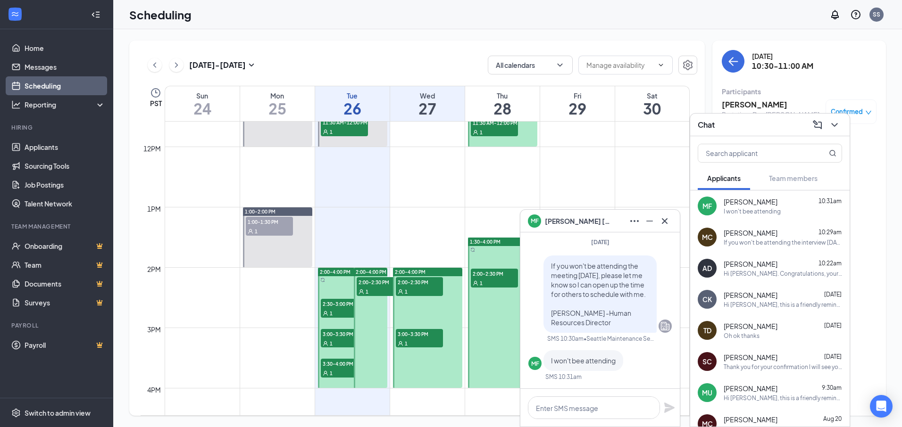
click at [553, 221] on span "Monica Fierro" at bounding box center [578, 221] width 66 height 10
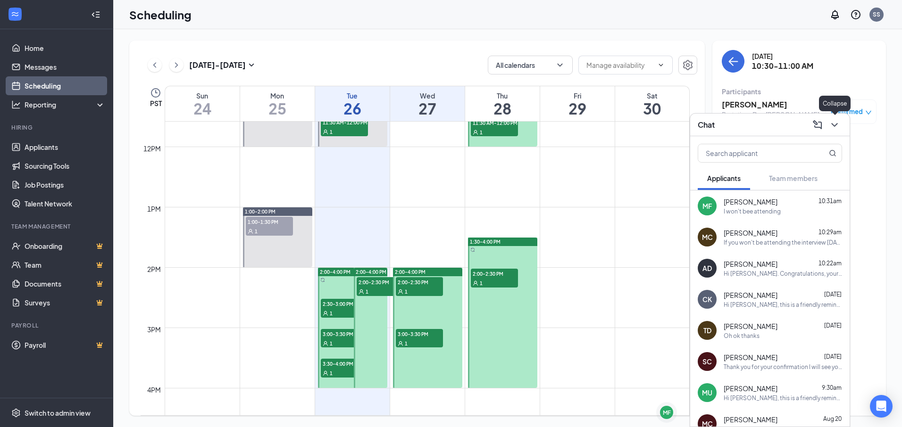
click at [840, 125] on button at bounding box center [834, 124] width 15 height 15
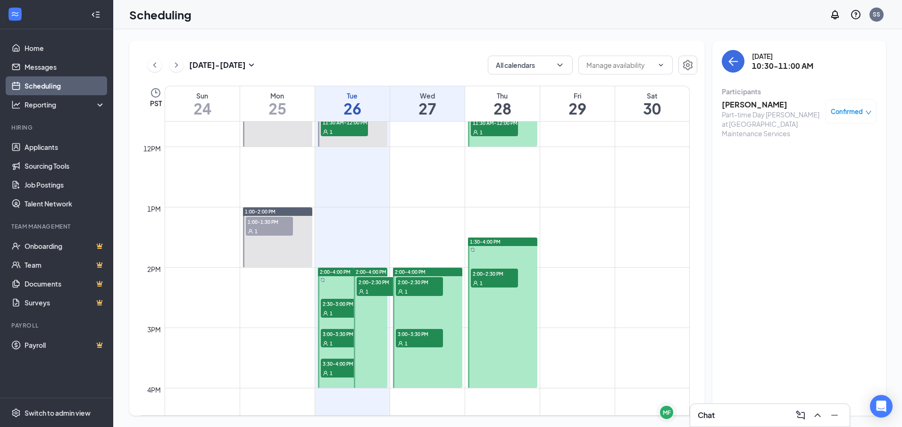
click at [340, 303] on span "2:30-3:00 PM" at bounding box center [344, 303] width 47 height 9
click at [377, 291] on div "1" at bounding box center [379, 291] width 47 height 9
click at [328, 334] on span "3:00-3:30 PM" at bounding box center [344, 333] width 47 height 9
click at [868, 108] on div "Confirmed" at bounding box center [850, 111] width 41 height 9
click at [818, 143] on span "Request Reschedule" at bounding box center [829, 142] width 65 height 10
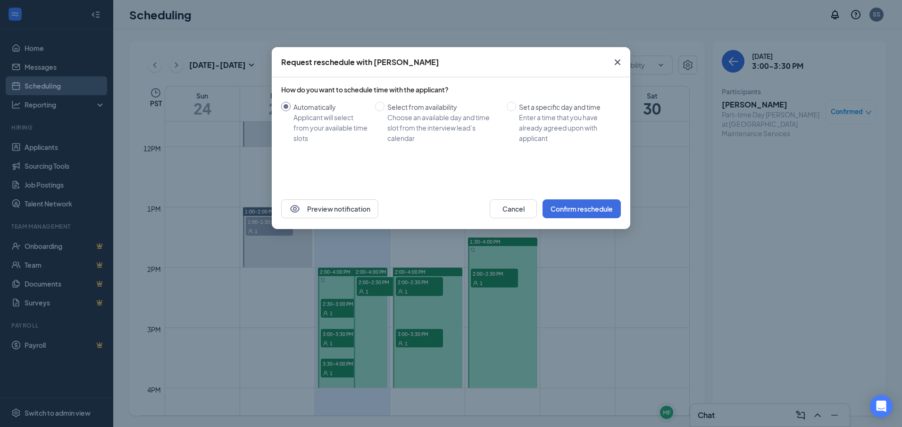
click at [614, 61] on icon "Cross" at bounding box center [617, 62] width 11 height 11
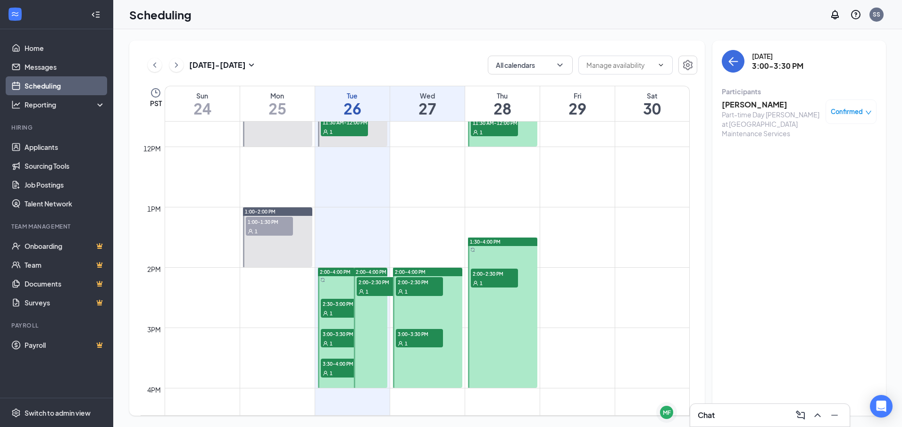
click at [851, 109] on span "Confirmed" at bounding box center [846, 111] width 32 height 9
click at [809, 192] on span "Cancel" at bounding box center [808, 190] width 22 height 10
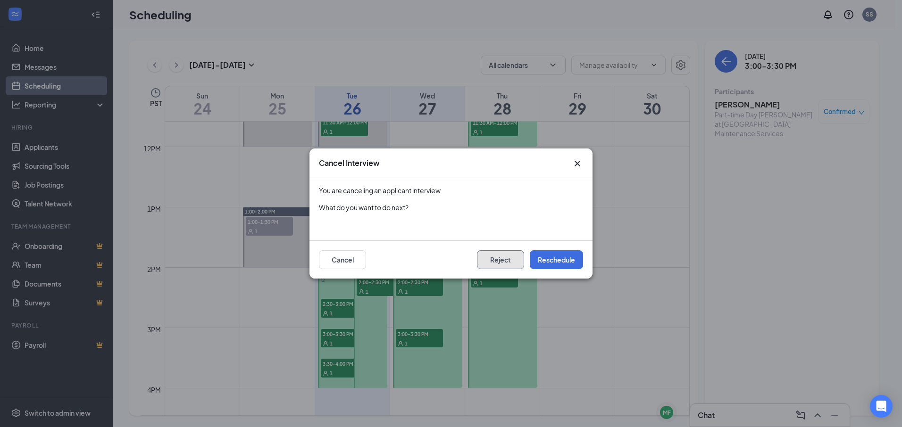
click at [489, 260] on button "Reject" at bounding box center [500, 259] width 47 height 19
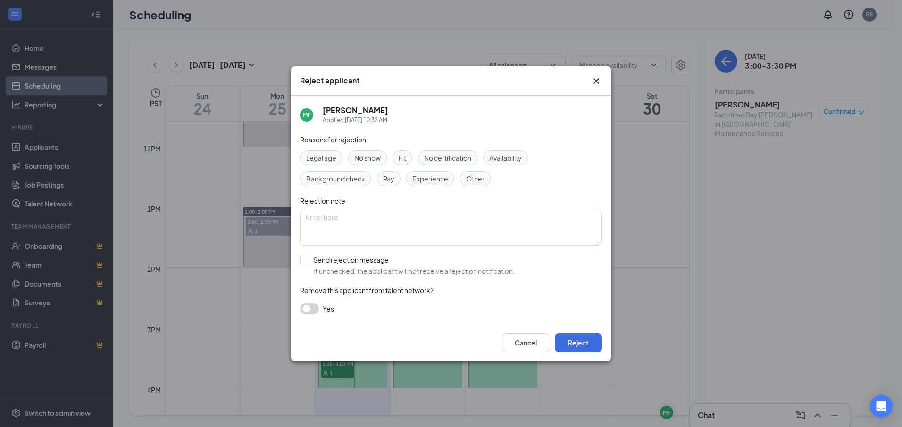
drag, startPoint x: 424, startPoint y: 177, endPoint x: 410, endPoint y: 210, distance: 35.7
click at [424, 178] on span "Experience" at bounding box center [430, 179] width 36 height 10
click at [391, 223] on textarea "To enrich screen reader interactions, please activate Accessibility in Grammarl…" at bounding box center [451, 228] width 302 height 36
type textarea "did not attend the interview"
click at [300, 260] on input "Send rejection message If unchecked, the applicant will not receive a rejection…" at bounding box center [407, 265] width 215 height 21
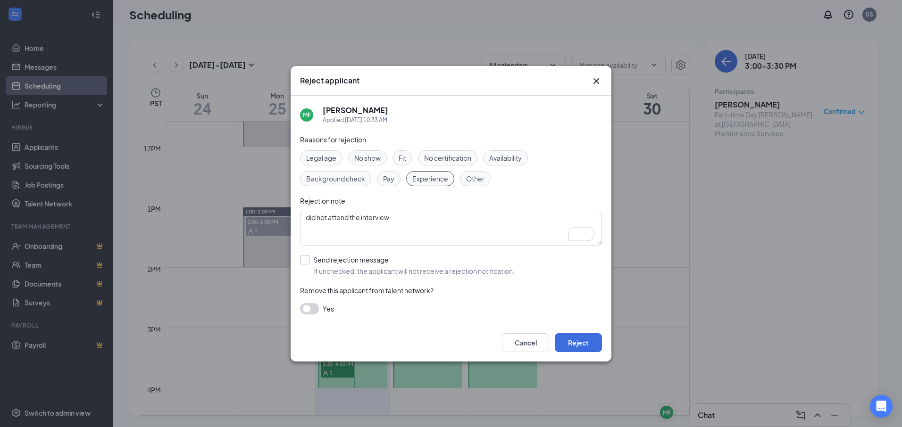
checkbox input "true"
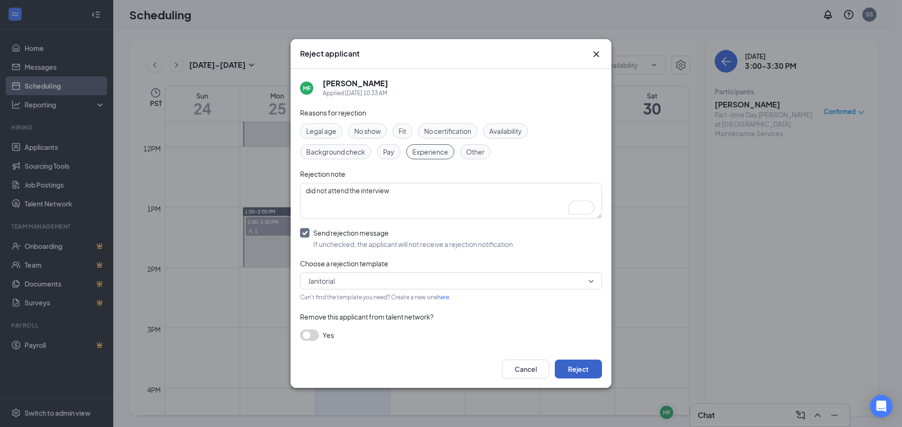
click at [580, 367] on button "Reject" at bounding box center [578, 369] width 47 height 19
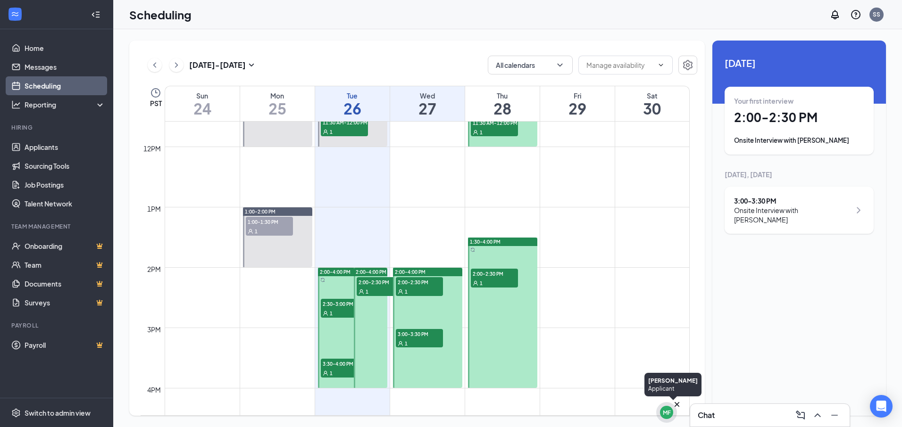
click at [665, 413] on div "MF" at bounding box center [667, 413] width 8 height 8
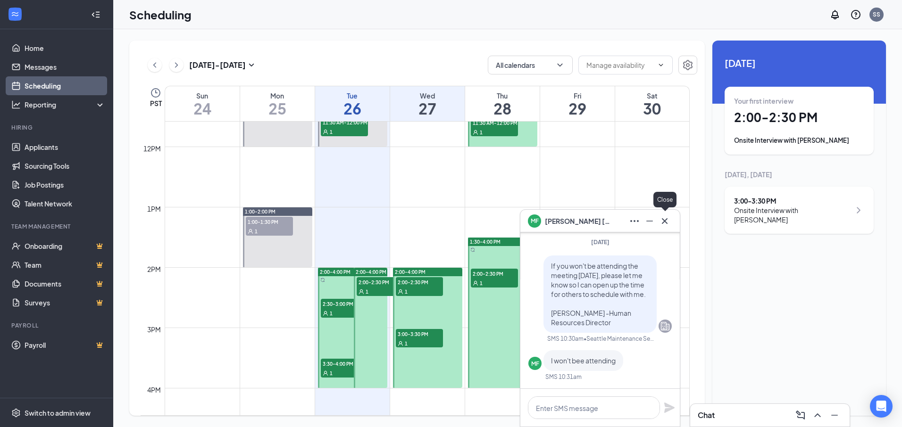
click at [667, 219] on icon "Cross" at bounding box center [664, 220] width 11 height 11
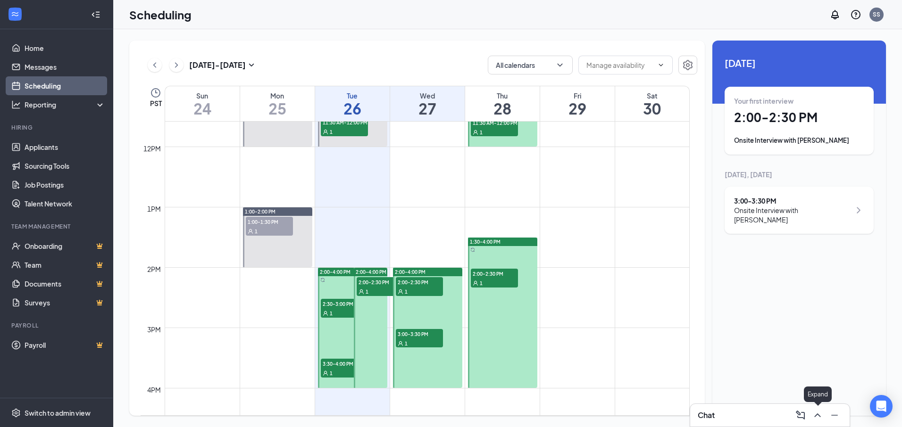
click at [820, 413] on icon "ChevronUp" at bounding box center [817, 415] width 11 height 11
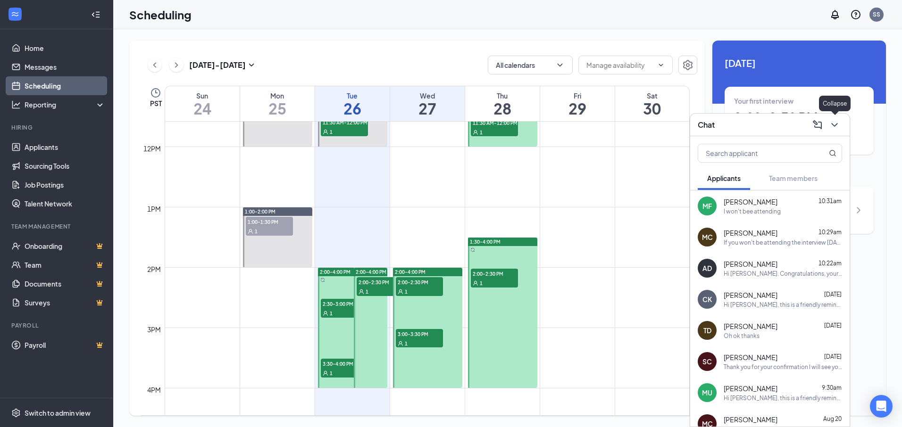
click at [836, 120] on icon "ChevronDown" at bounding box center [834, 124] width 11 height 11
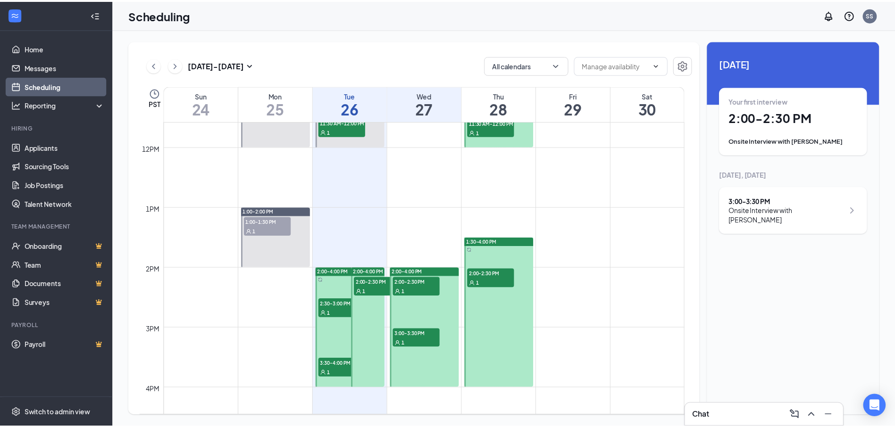
scroll to position [558, 0]
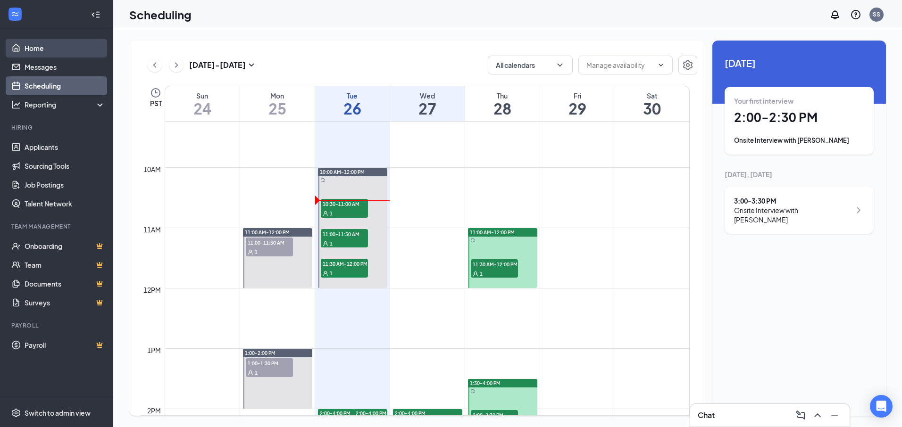
click at [71, 46] on link "Home" at bounding box center [65, 48] width 81 height 19
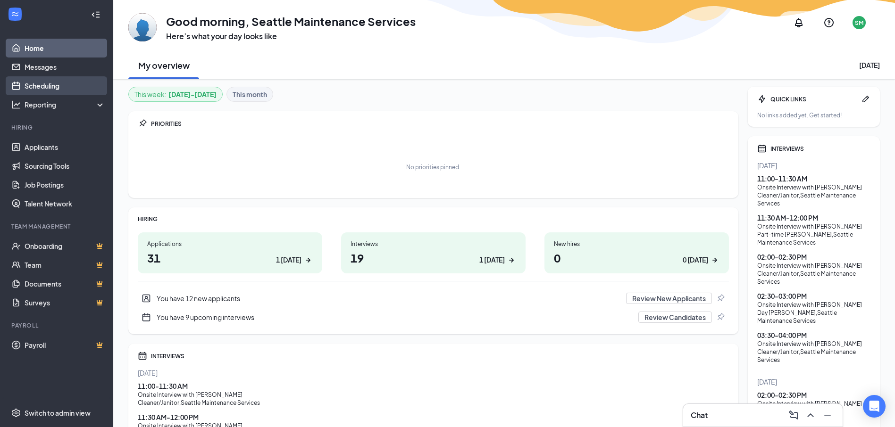
click at [76, 85] on link "Scheduling" at bounding box center [65, 85] width 81 height 19
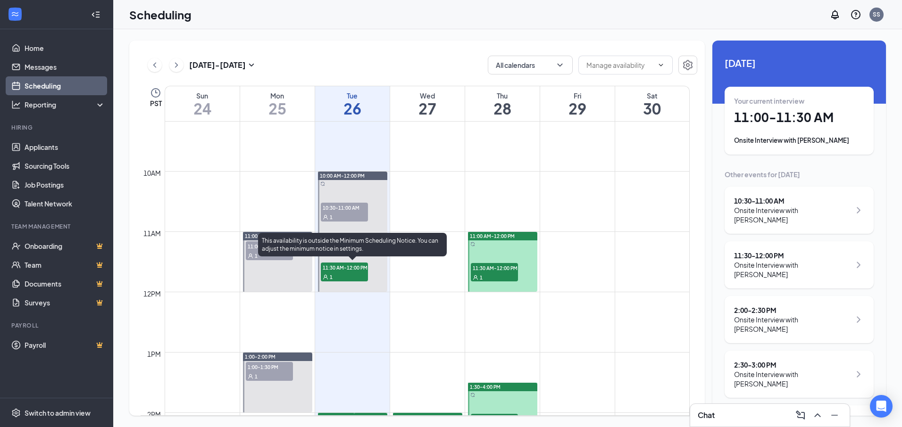
scroll to position [558, 0]
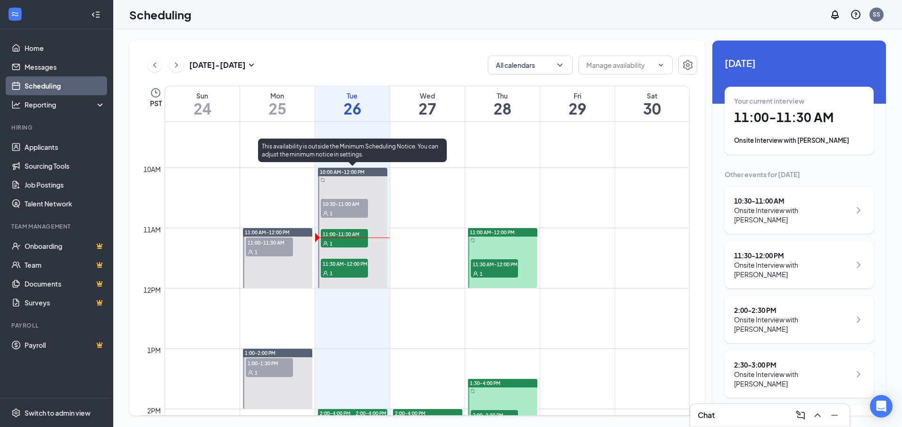
click at [346, 237] on span "11:00-11:30 AM" at bounding box center [344, 233] width 47 height 9
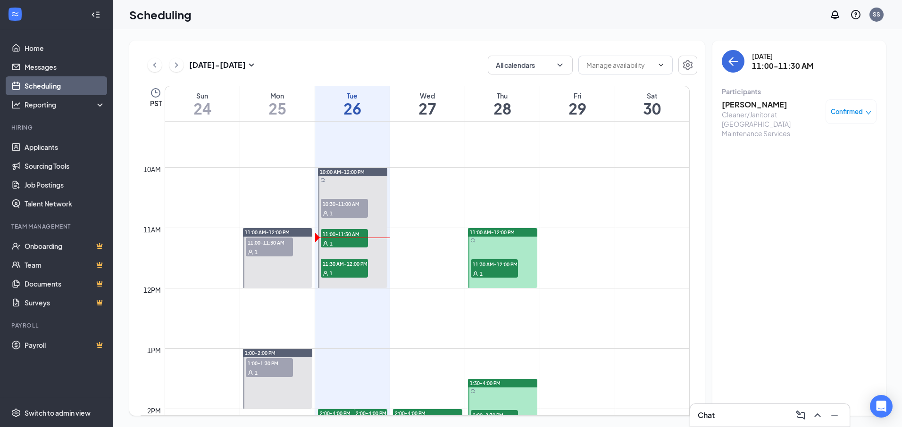
click at [757, 101] on h3 "[PERSON_NAME]" at bounding box center [770, 104] width 99 height 10
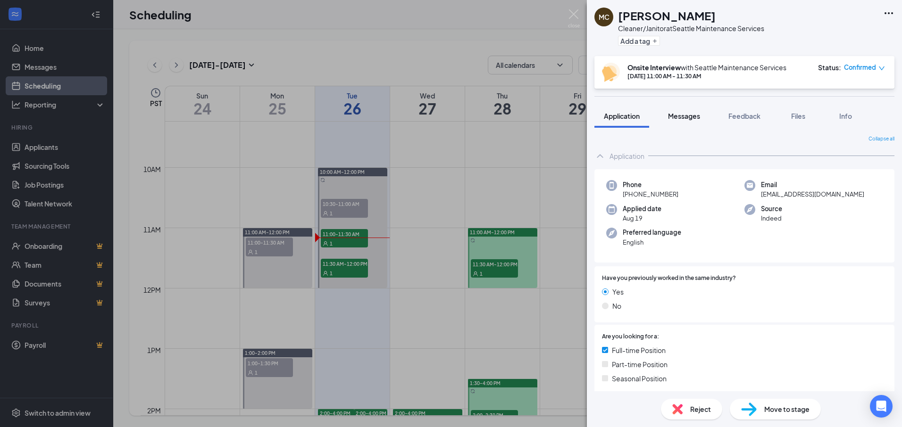
click at [681, 116] on span "Messages" at bounding box center [684, 116] width 32 height 8
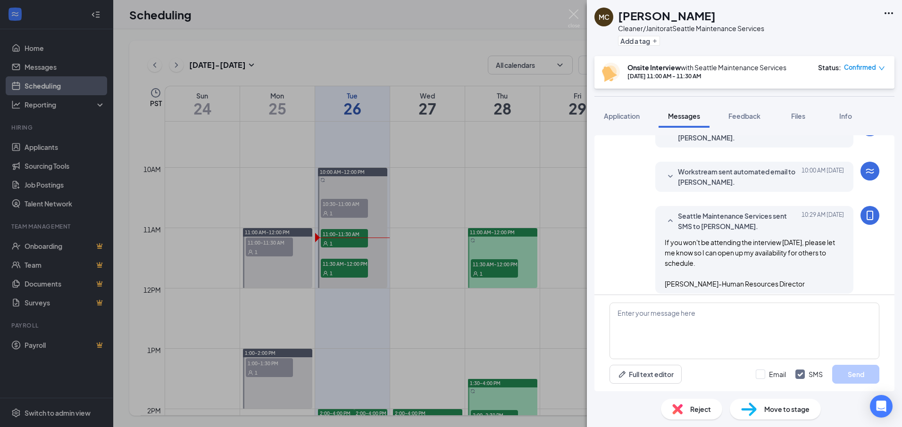
scroll to position [454, 0]
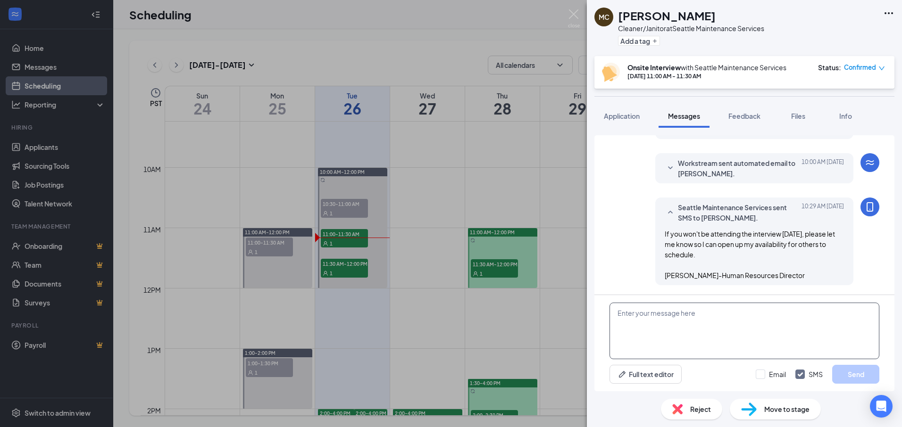
click at [688, 324] on textarea at bounding box center [744, 331] width 270 height 57
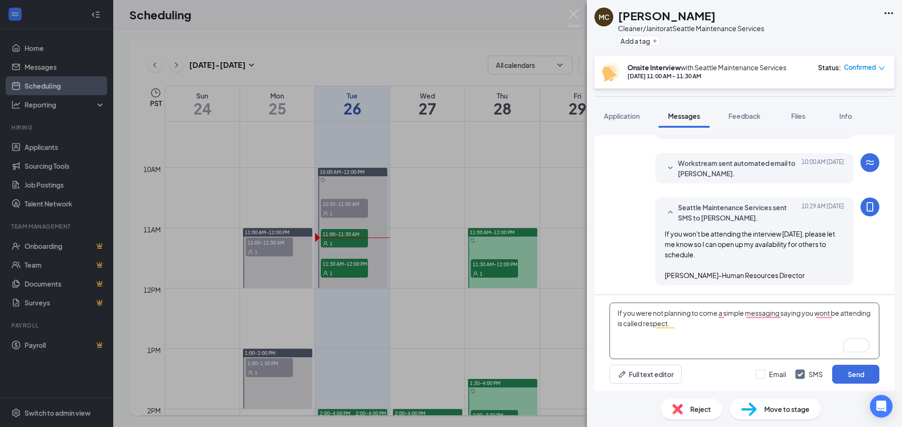
drag, startPoint x: 616, startPoint y: 312, endPoint x: 829, endPoint y: 339, distance: 215.3
click at [829, 339] on textarea "If you were not planning to come a simple messaging saying you wont be attendin…" at bounding box center [744, 331] width 270 height 57
type textarea "If you were not planning to come a simple messaging saying you wont be attendin…"
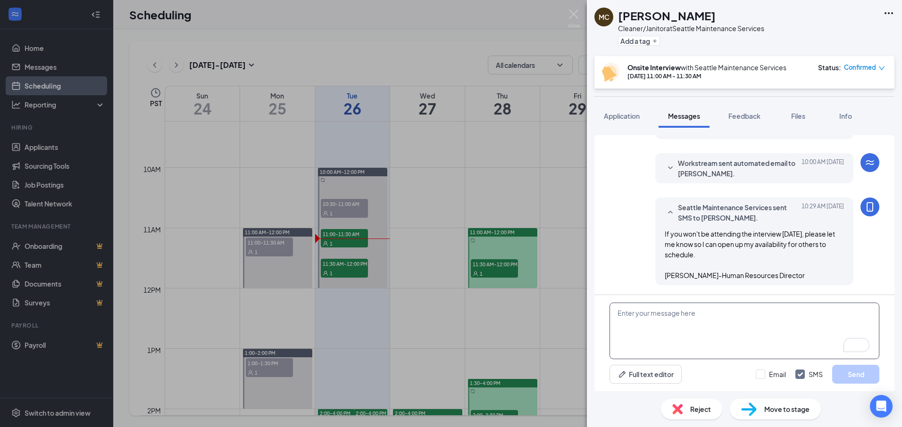
paste textarea "If you are not planning to attend your scheduled interview, a simple message st…"
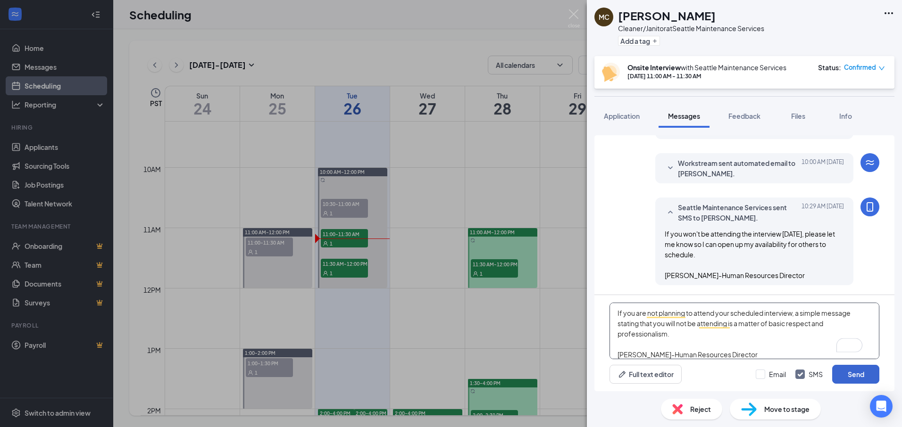
type textarea "If you are not planning to attend your scheduled interview, a simple message st…"
click at [852, 375] on button "Send" at bounding box center [855, 374] width 47 height 19
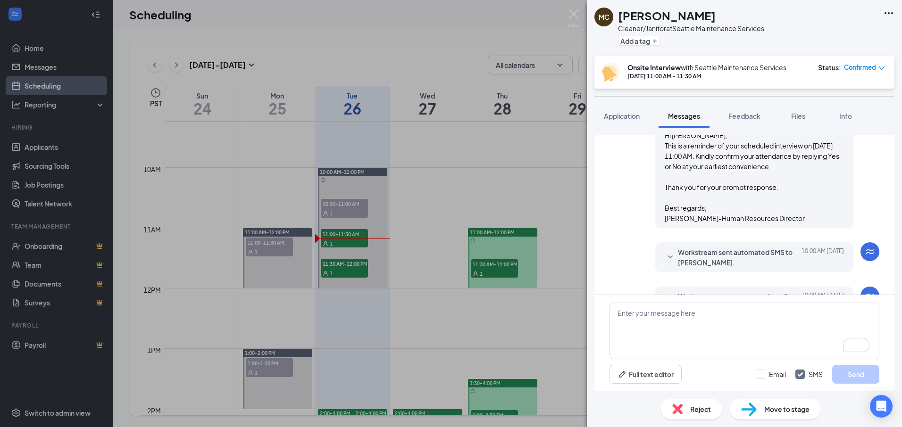
scroll to position [320, 0]
click at [573, 14] on img at bounding box center [574, 18] width 12 height 18
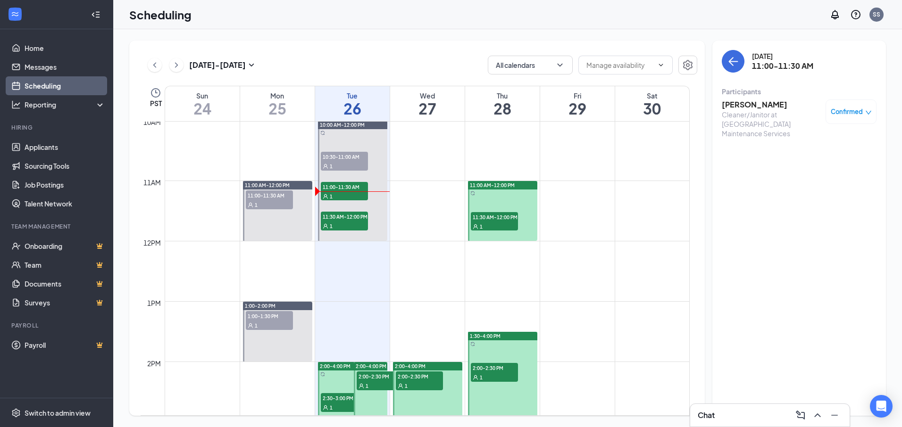
scroll to position [699, 0]
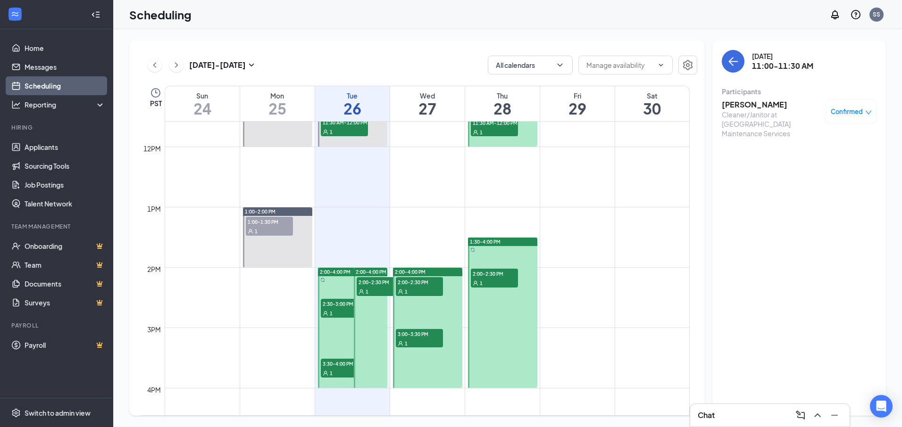
click at [855, 107] on span "Confirmed" at bounding box center [846, 111] width 32 height 9
click at [826, 183] on div "Cancel" at bounding box center [821, 187] width 79 height 10
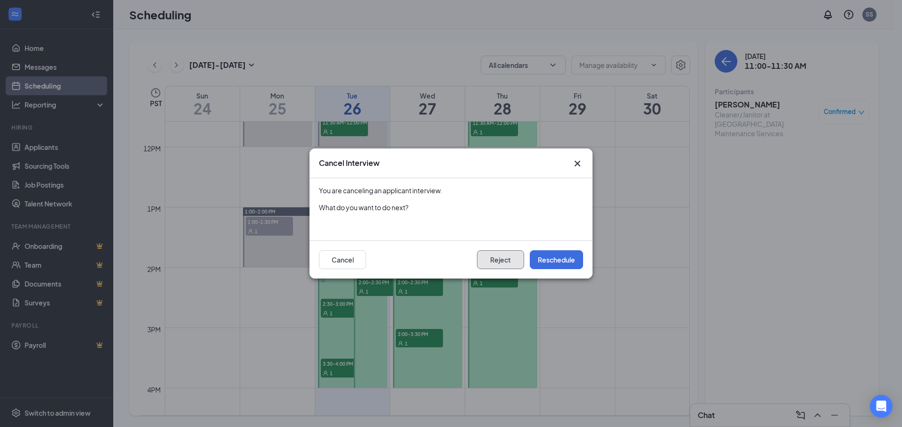
click at [498, 259] on button "Reject" at bounding box center [500, 259] width 47 height 19
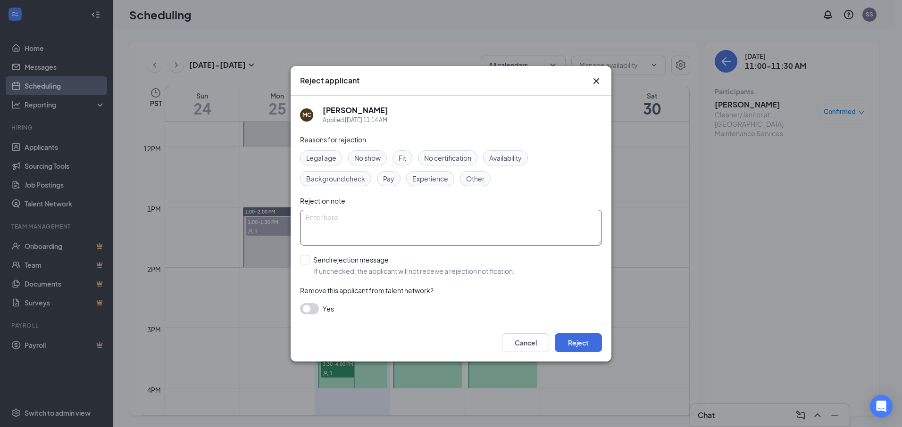
click at [414, 221] on textarea at bounding box center [451, 228] width 302 height 36
type textarea "did not show up for the interview."
click at [301, 258] on input "Send rejection message If unchecked, the applicant will not receive a rejection…" at bounding box center [407, 265] width 215 height 21
checkbox input "true"
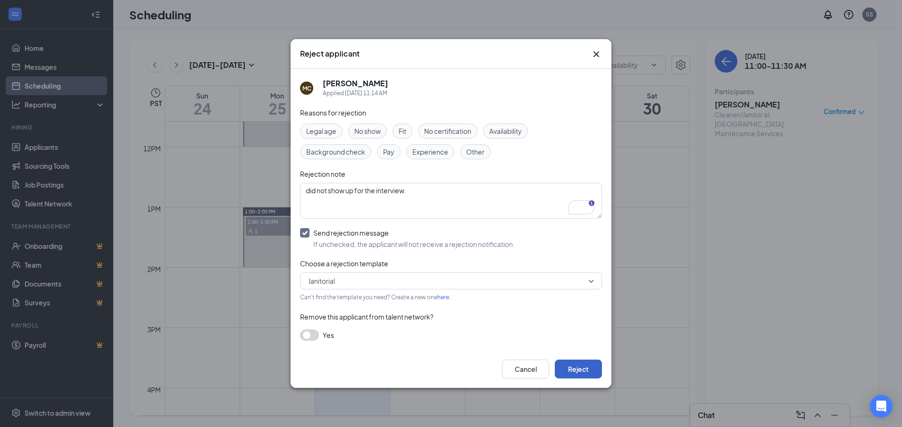
click at [582, 368] on button "Reject" at bounding box center [578, 369] width 47 height 19
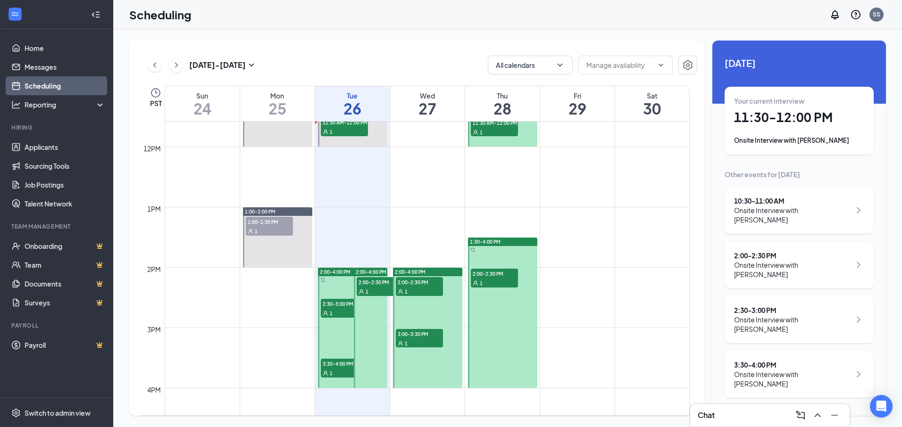
drag, startPoint x: 785, startPoint y: 118, endPoint x: 781, endPoint y: 124, distance: 7.2
click at [782, 123] on h1 "11:30 - 12:00 PM" at bounding box center [799, 117] width 130 height 16
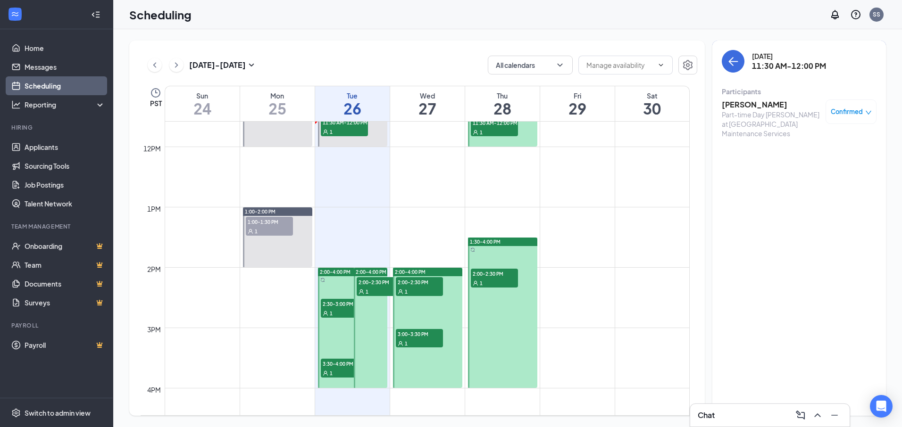
click at [765, 111] on div "Part-time Day [PERSON_NAME] at [GEOGRAPHIC_DATA] Maintenance Services" at bounding box center [770, 124] width 99 height 28
click at [764, 106] on h3 "[PERSON_NAME]" at bounding box center [770, 104] width 99 height 10
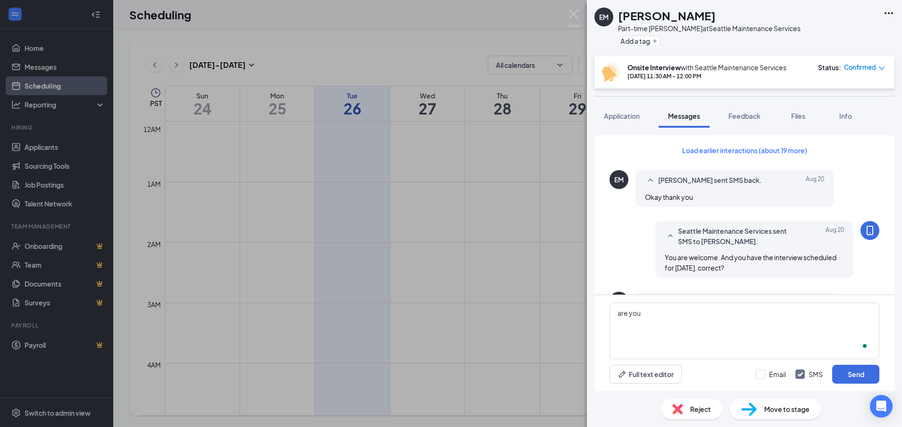
scroll to position [337, 0]
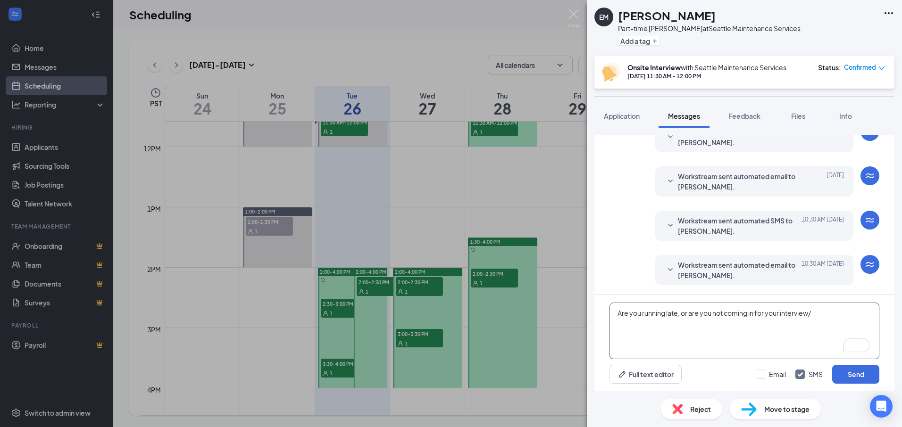
click at [815, 313] on textarea "Are you running late, or are you not coming in for your interview/" at bounding box center [744, 331] width 270 height 57
type textarea "Are you running late, or are you not coming in for your interview?"
click at [861, 375] on button "Send" at bounding box center [855, 374] width 47 height 19
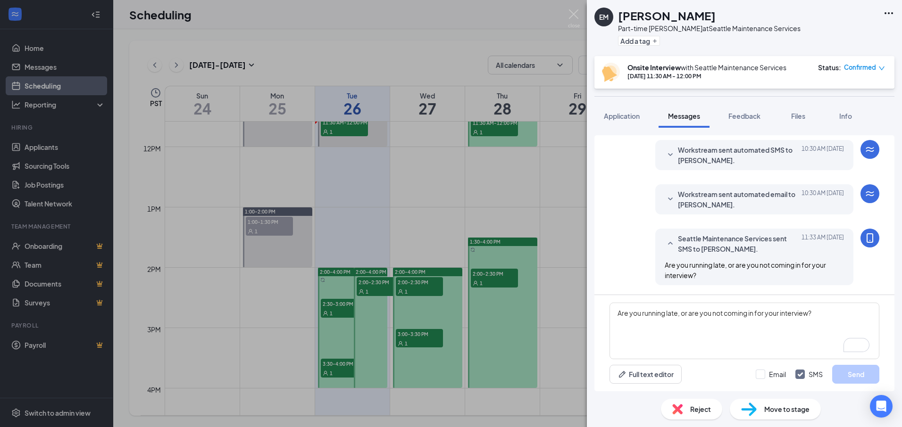
click at [682, 201] on span "Workstream sent automated email to [PERSON_NAME]." at bounding box center [740, 199] width 124 height 21
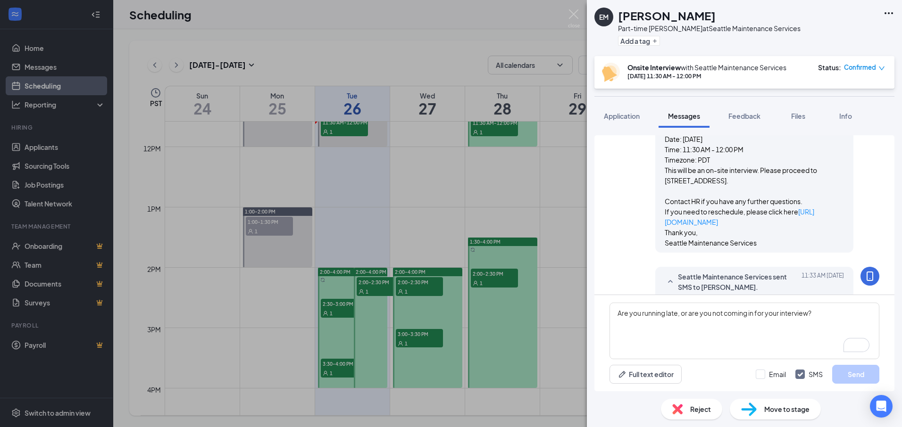
scroll to position [549, 0]
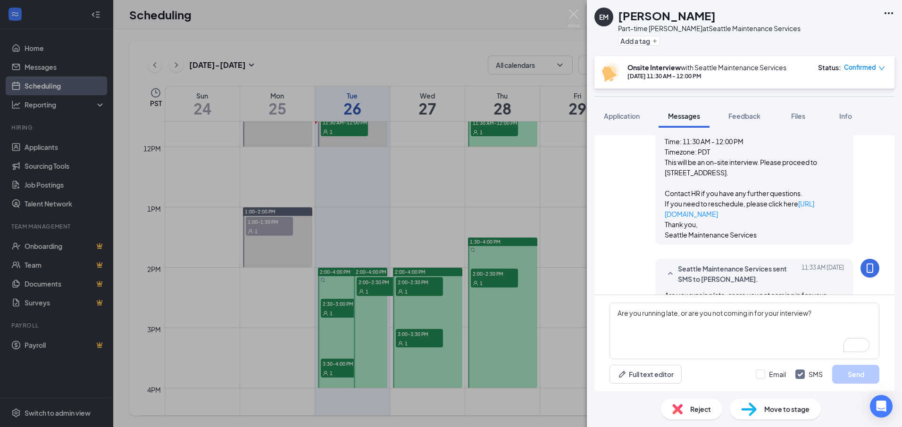
click at [553, 5] on div "EM Ebony McClelland Part-time Day Porter at Seattle Maintenance Services Add a …" at bounding box center [451, 213] width 902 height 427
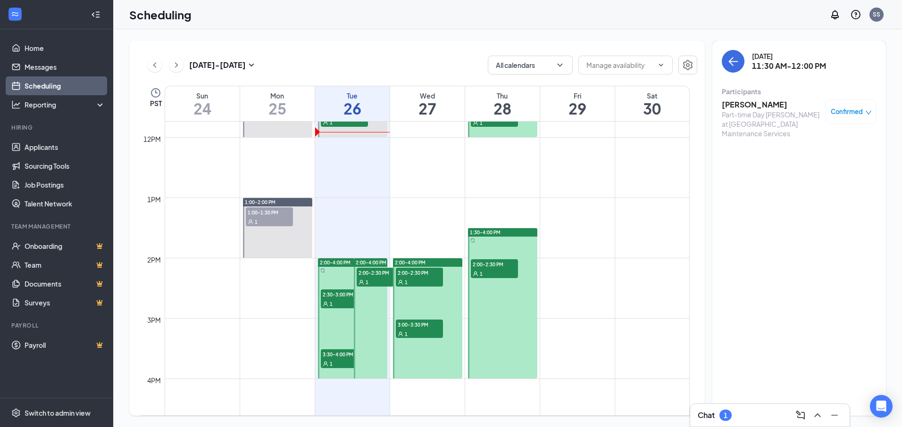
scroll to position [794, 0]
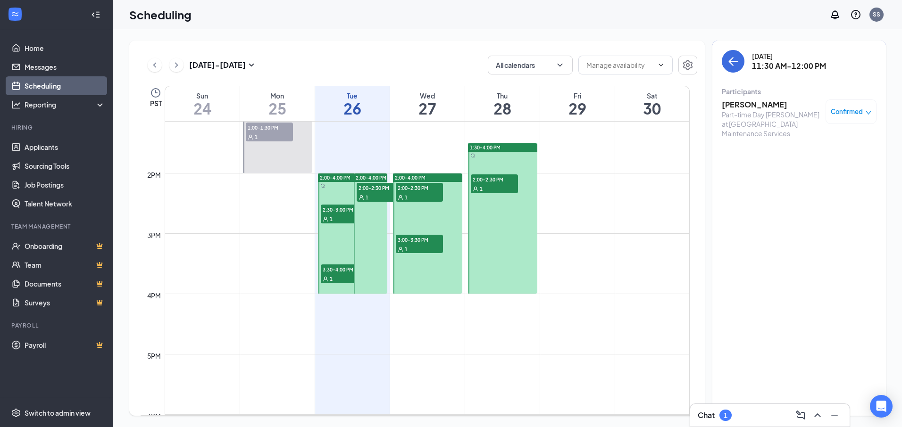
click at [366, 185] on span "2:00-2:30 PM" at bounding box center [379, 187] width 47 height 9
click at [816, 422] on button at bounding box center [817, 415] width 15 height 15
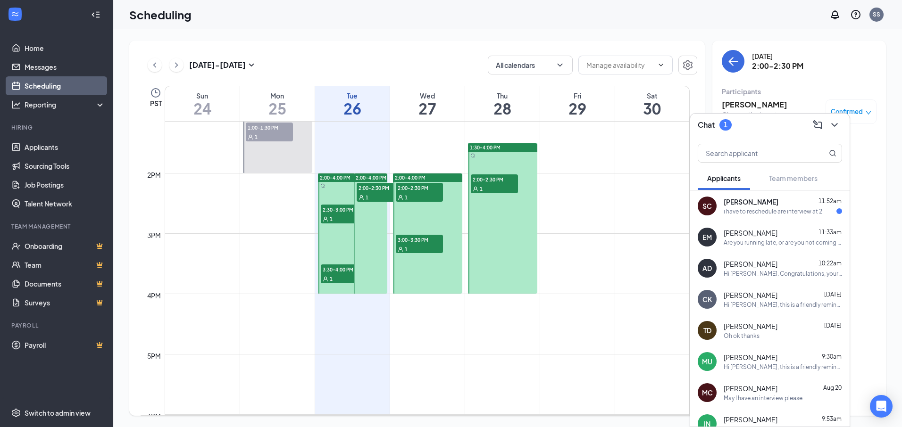
click at [766, 210] on div "i have to reschedule are interview at 2" at bounding box center [772, 211] width 99 height 8
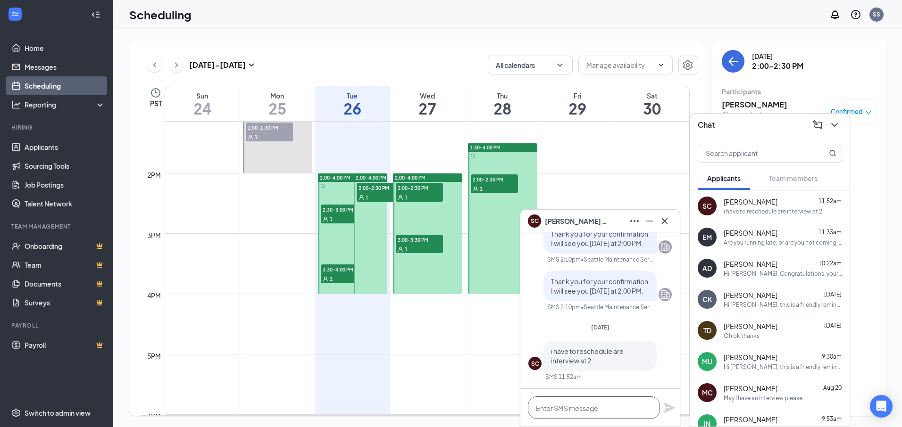
click at [582, 408] on textarea at bounding box center [594, 408] width 132 height 23
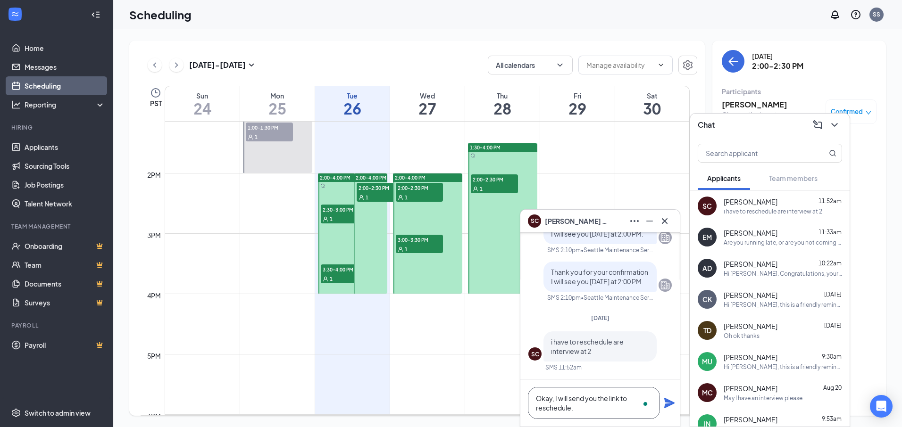
type textarea "Okay, I will send you the link to reschedule."
click at [665, 404] on icon "Plane" at bounding box center [668, 403] width 11 height 11
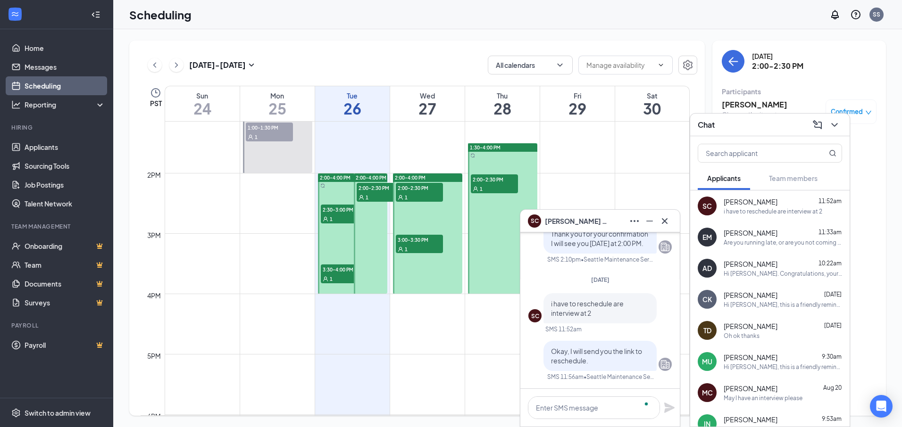
scroll to position [0, 0]
click at [666, 224] on icon "Cross" at bounding box center [664, 220] width 11 height 11
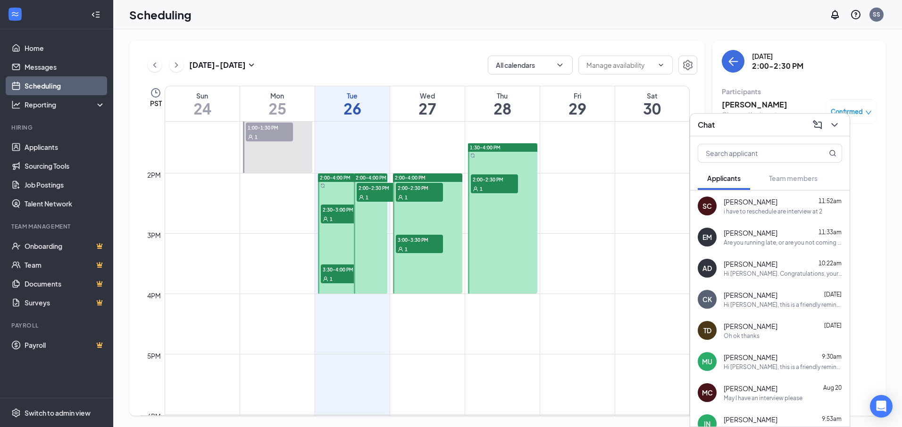
drag, startPoint x: 840, startPoint y: 128, endPoint x: 846, endPoint y: 124, distance: 7.5
click at [842, 127] on div "Chat" at bounding box center [769, 125] width 159 height 23
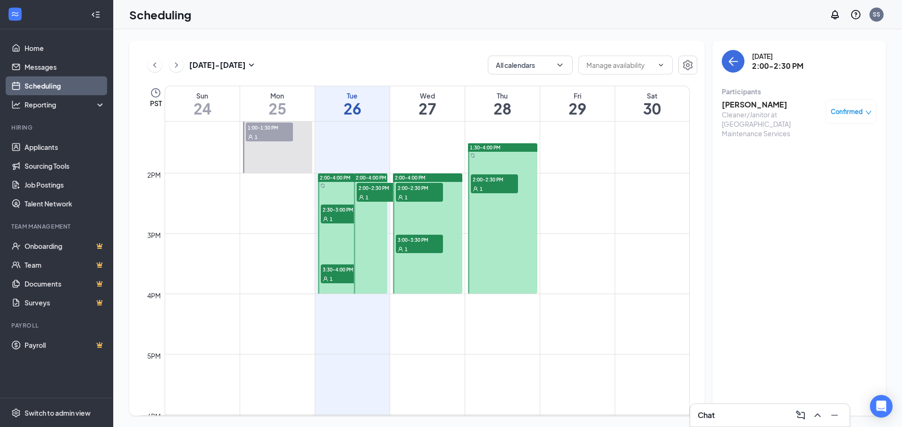
click at [861, 107] on span "Confirmed" at bounding box center [846, 111] width 32 height 9
click at [809, 141] on span "Request Reschedule" at bounding box center [829, 138] width 65 height 10
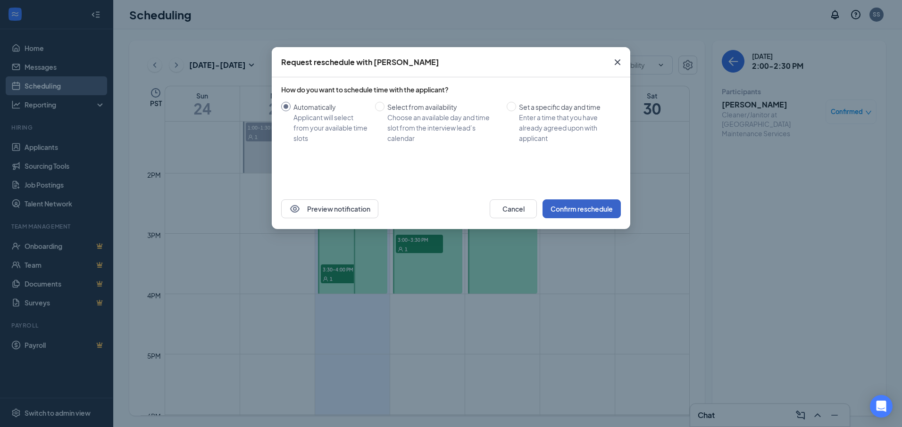
click at [579, 208] on button "Confirm reschedule" at bounding box center [581, 208] width 78 height 19
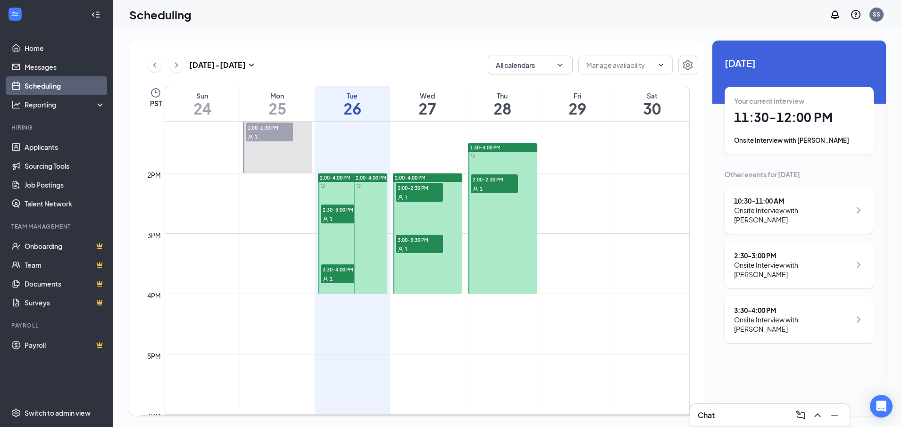
click at [797, 260] on div "Onsite Interview with Theresa Doe" at bounding box center [792, 269] width 116 height 19
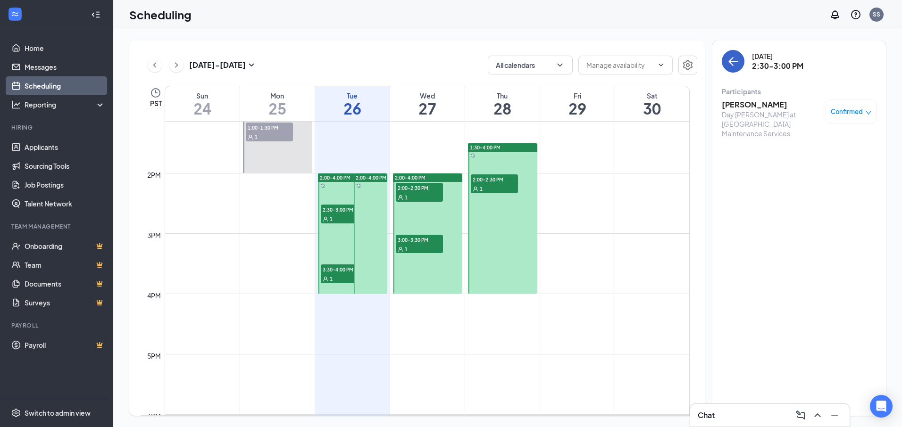
click at [737, 63] on icon "ArrowLeft" at bounding box center [732, 61] width 11 height 11
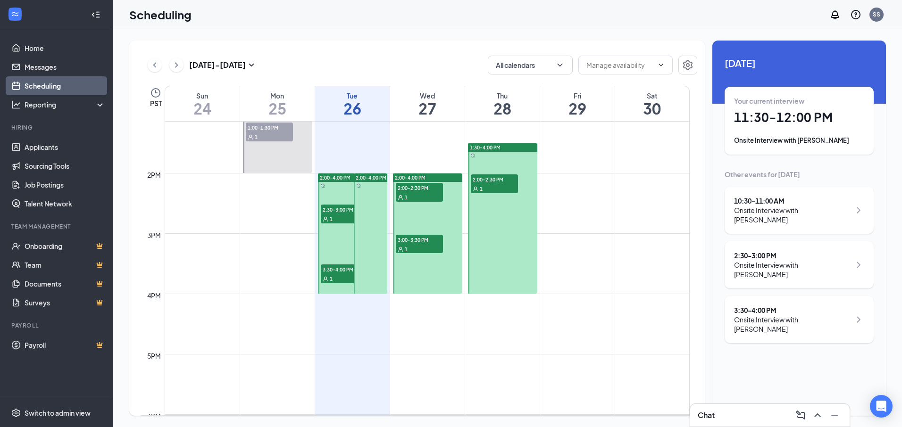
click at [332, 273] on span "3:30-4:00 PM" at bounding box center [344, 269] width 47 height 9
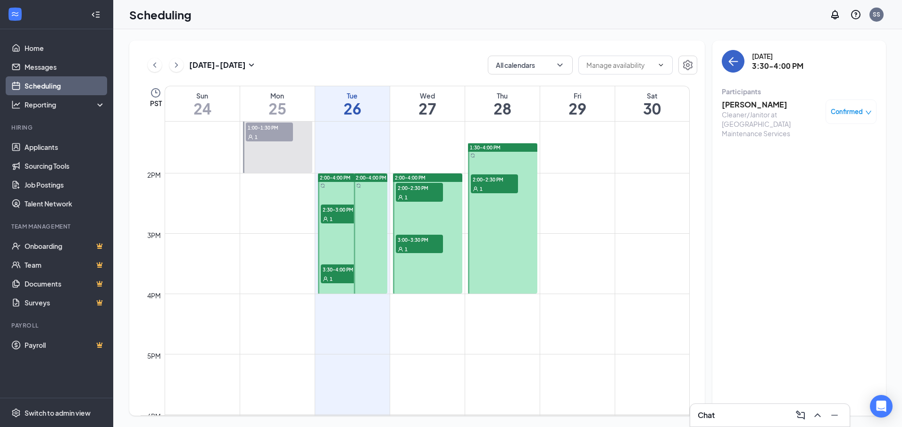
click at [727, 56] on icon "ArrowLeft" at bounding box center [732, 61] width 11 height 11
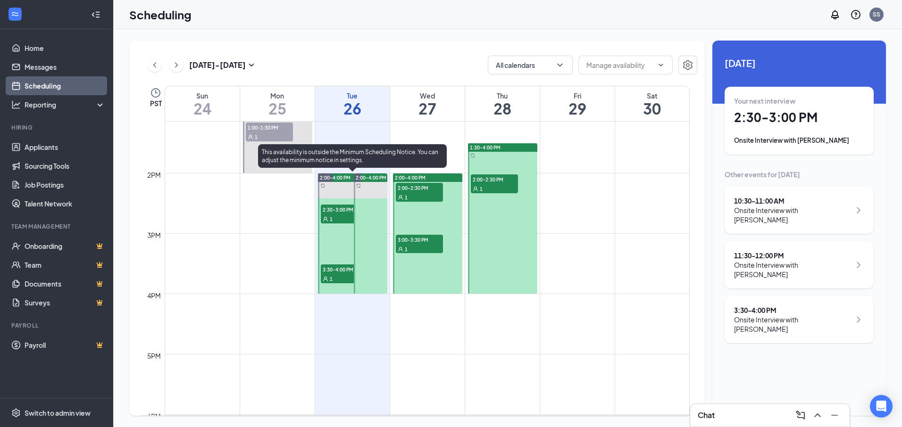
click at [331, 212] on span "2:30-3:00 PM" at bounding box center [344, 209] width 47 height 9
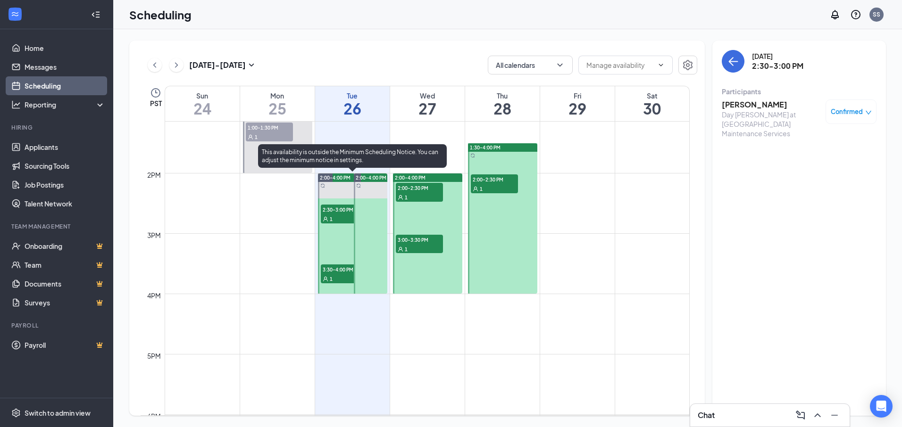
click at [335, 276] on div "1" at bounding box center [344, 278] width 47 height 9
